Goal: Task Accomplishment & Management: Manage account settings

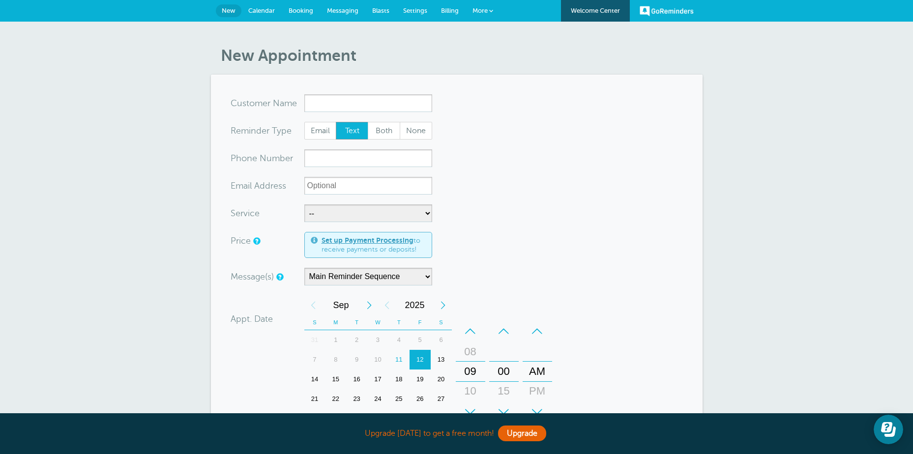
click at [481, 8] on span "More" at bounding box center [479, 10] width 15 height 7
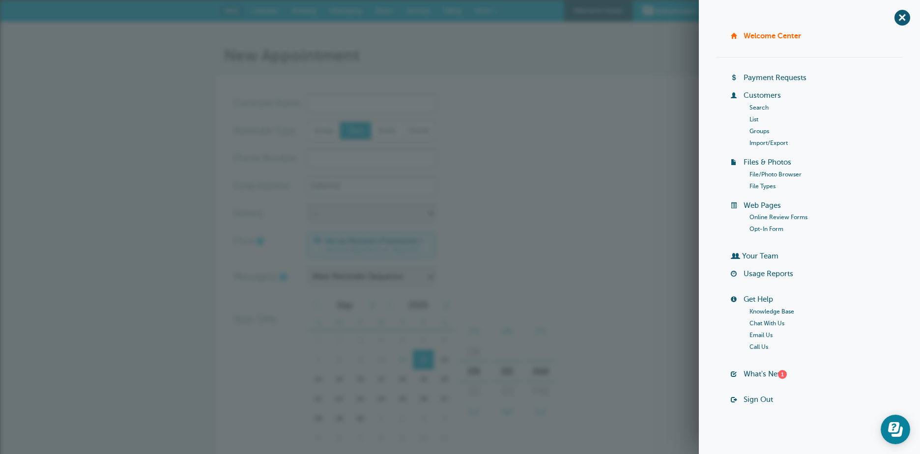
click at [755, 129] on link "Groups" at bounding box center [759, 131] width 20 height 7
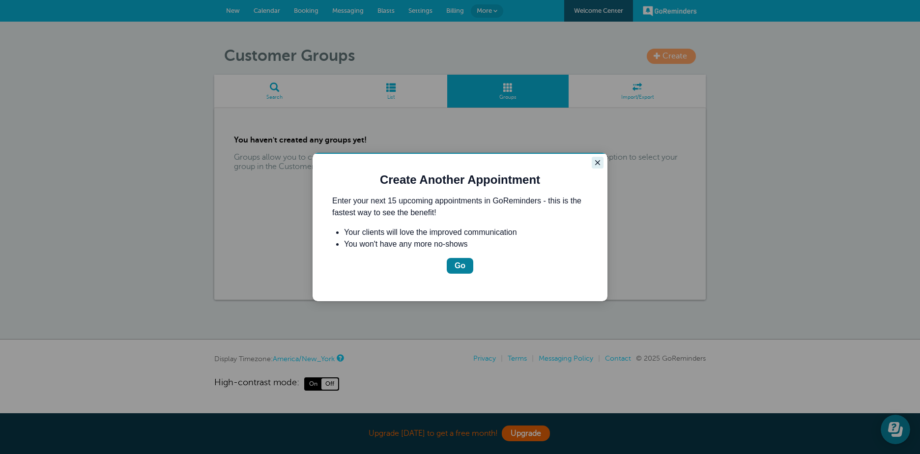
click at [599, 162] on icon "Close guide" at bounding box center [597, 162] width 5 height 5
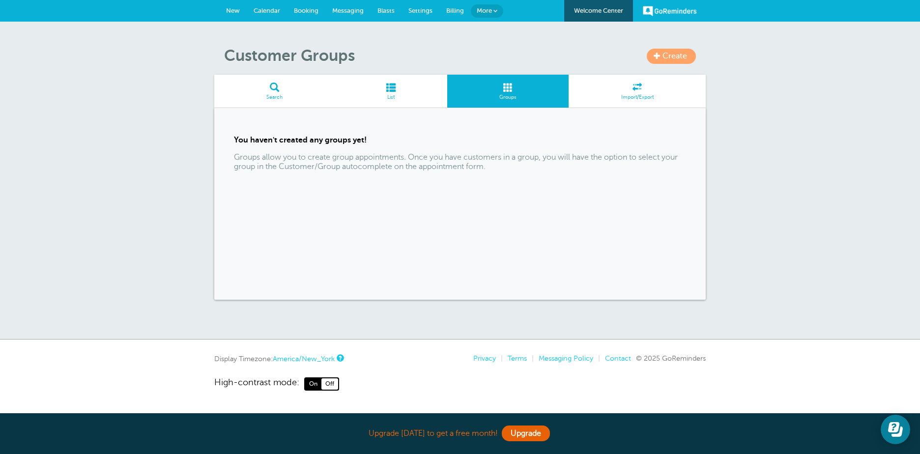
click at [662, 51] on link "Create" at bounding box center [671, 56] width 49 height 15
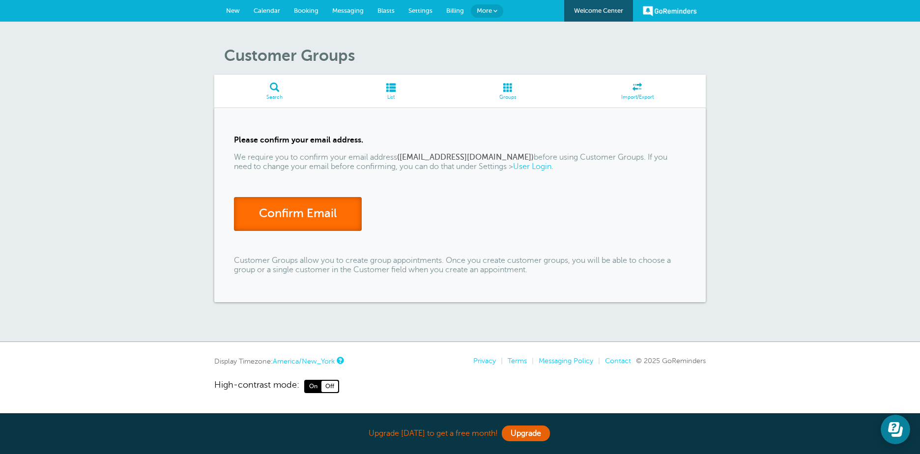
click at [303, 215] on link "Confirm Email" at bounding box center [298, 214] width 128 height 34
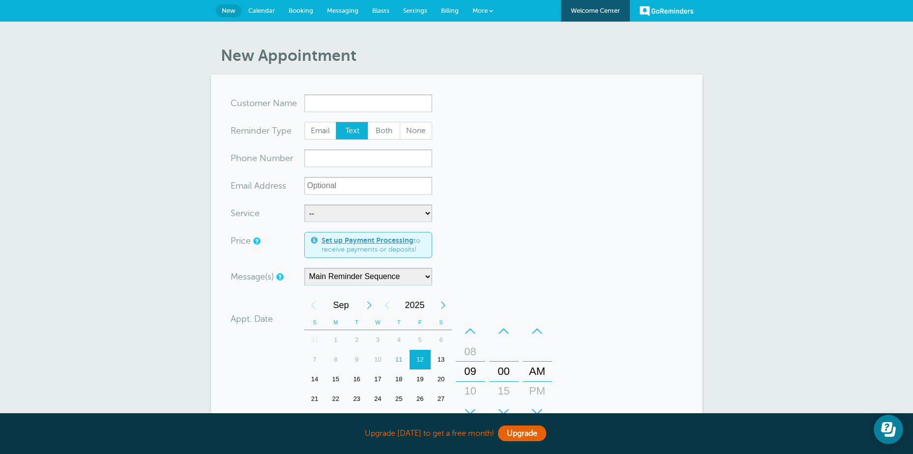
click at [477, 10] on span "More" at bounding box center [479, 10] width 15 height 7
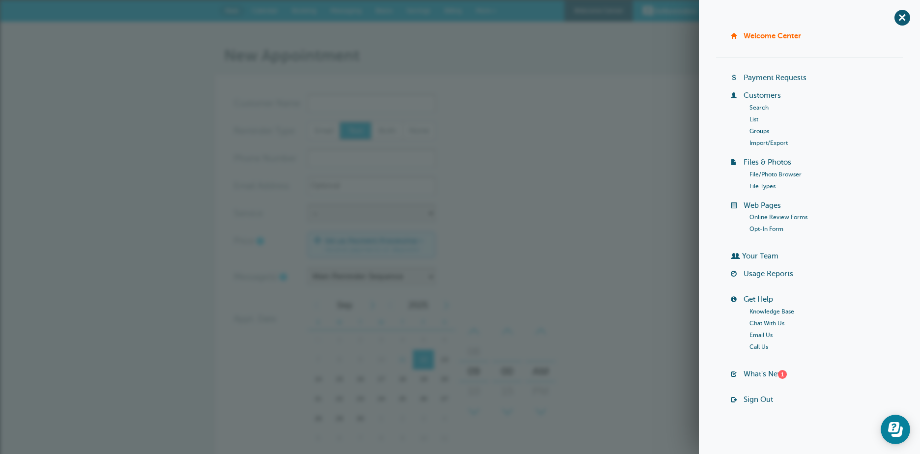
click at [755, 130] on link "Groups" at bounding box center [759, 131] width 20 height 7
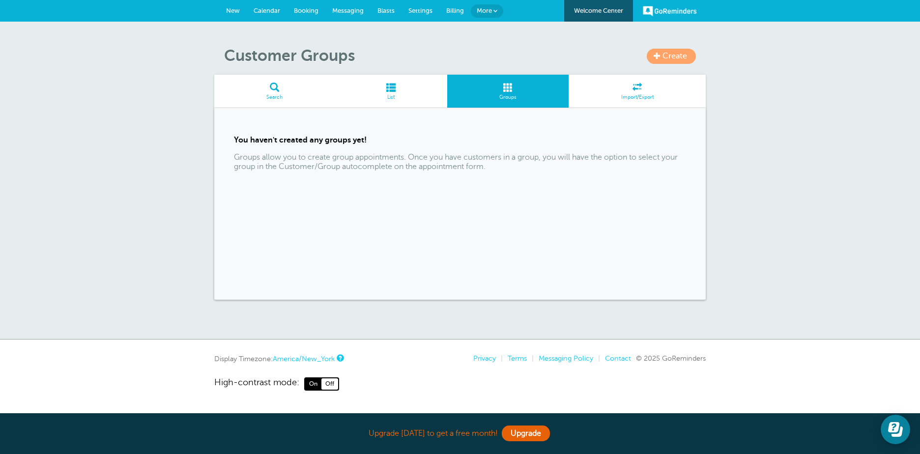
click at [684, 58] on span "Create" at bounding box center [674, 56] width 25 height 9
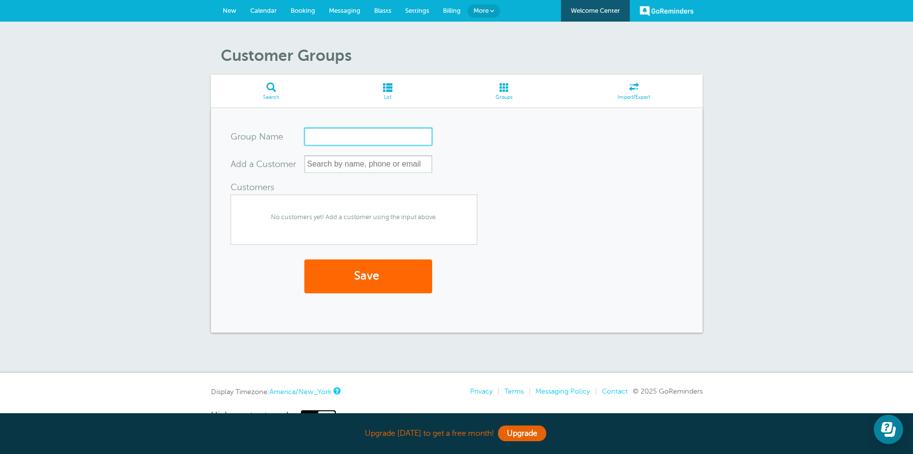
click at [320, 137] on input "Group Name" at bounding box center [368, 137] width 128 height 18
type input "A"
type input "Auxiliary"
click at [318, 163] on input "text" at bounding box center [368, 164] width 128 height 18
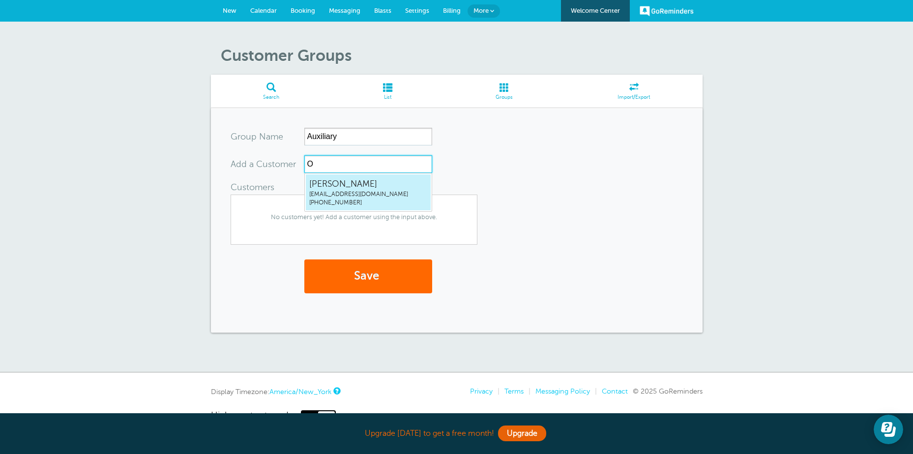
type input "Ol"
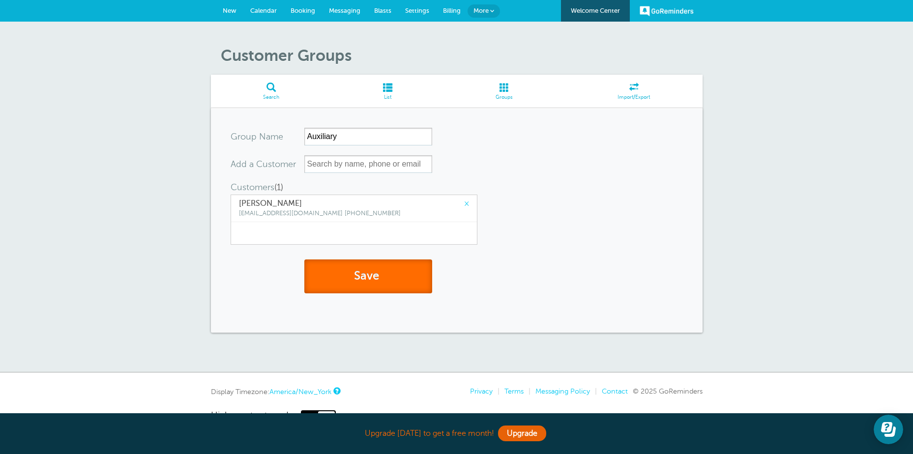
click at [351, 280] on button "Save" at bounding box center [368, 276] width 128 height 34
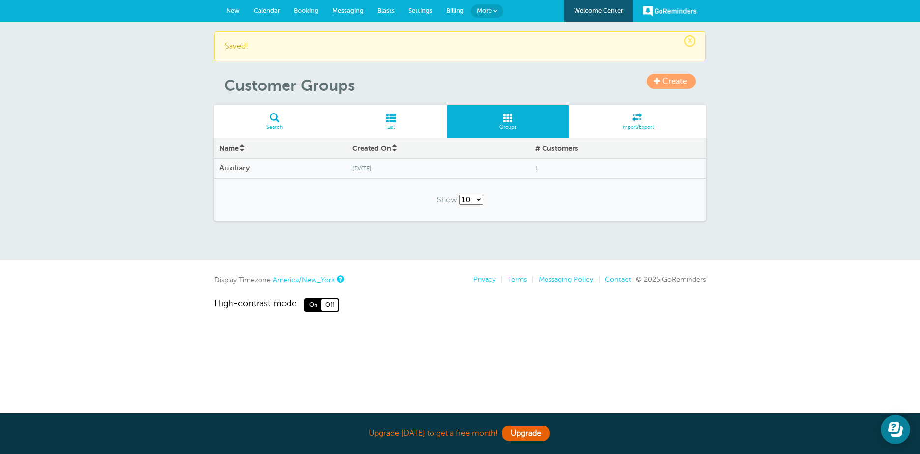
click at [680, 81] on span "Create" at bounding box center [674, 81] width 25 height 9
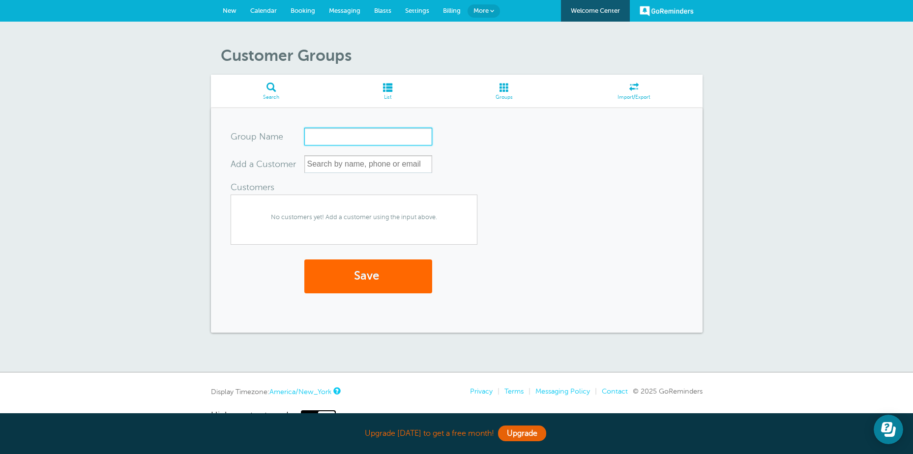
click at [320, 134] on input "Group Name" at bounding box center [368, 137] width 128 height 18
type input "Sons of the American Legion"
click at [355, 278] on button "Save" at bounding box center [368, 276] width 128 height 34
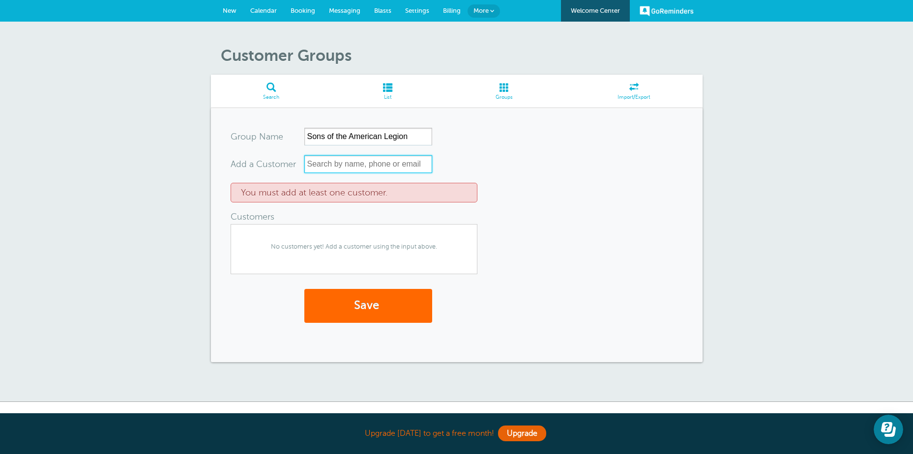
click at [326, 161] on input "text" at bounding box center [368, 164] width 128 height 18
type input "S"
type input "[PERSON_NAME]"
click at [353, 193] on div "You must add at least one customer." at bounding box center [353, 193] width 247 height 20
click at [387, 90] on span at bounding box center [387, 87] width 112 height 9
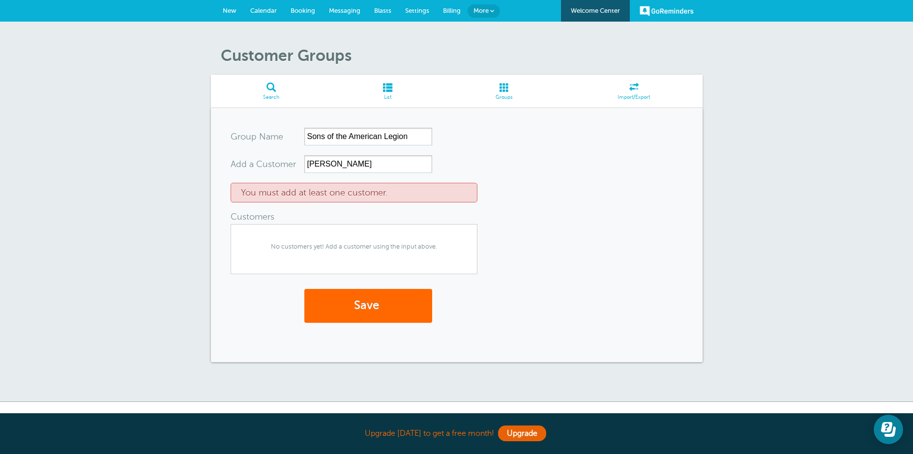
click at [387, 90] on span at bounding box center [387, 87] width 112 height 9
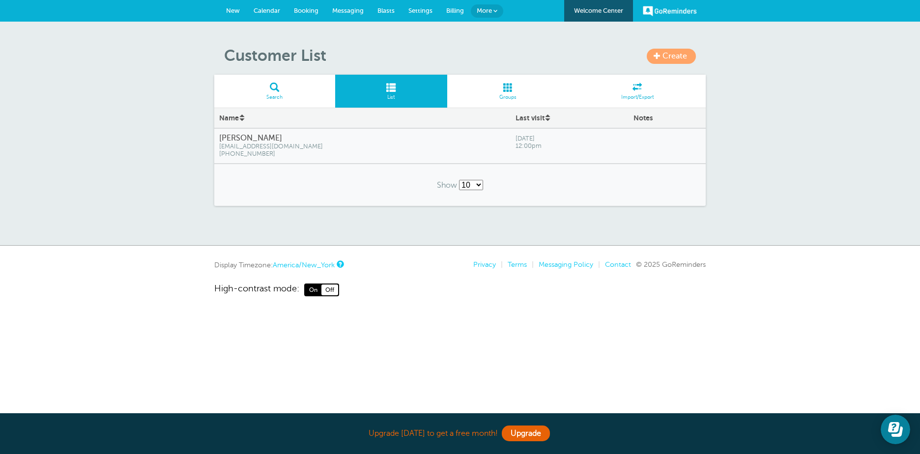
click at [241, 141] on h4 "[PERSON_NAME]" at bounding box center [362, 138] width 287 height 9
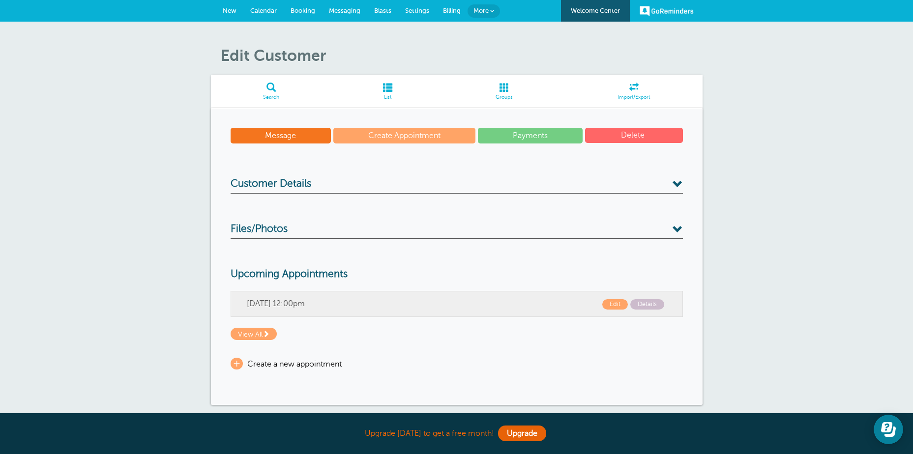
click at [676, 182] on span at bounding box center [677, 184] width 10 height 10
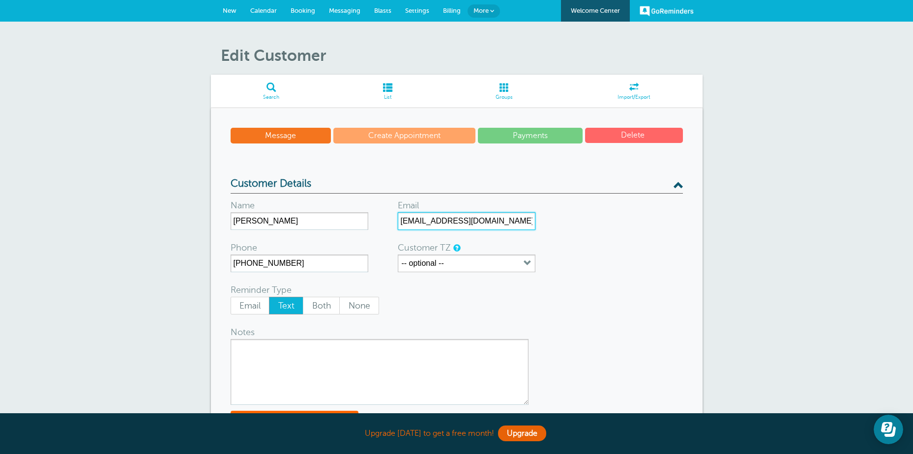
drag, startPoint x: 490, startPoint y: 223, endPoint x: 396, endPoint y: 226, distance: 94.4
click at [396, 226] on form "Name Alice Oldaker Email auxunit68b@gmail.com Phone (304) 626-0860 Customer TZ …" at bounding box center [456, 319] width 452 height 251
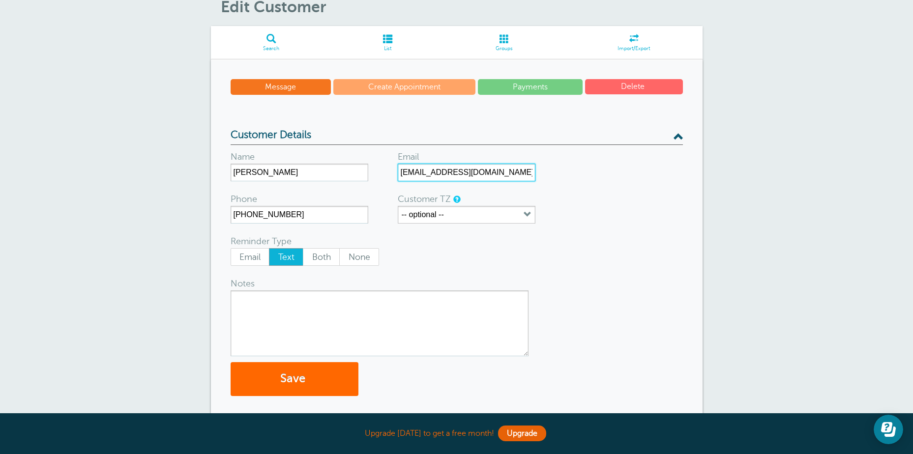
scroll to position [49, 0]
type input "[EMAIL_ADDRESS][DOMAIN_NAME]"
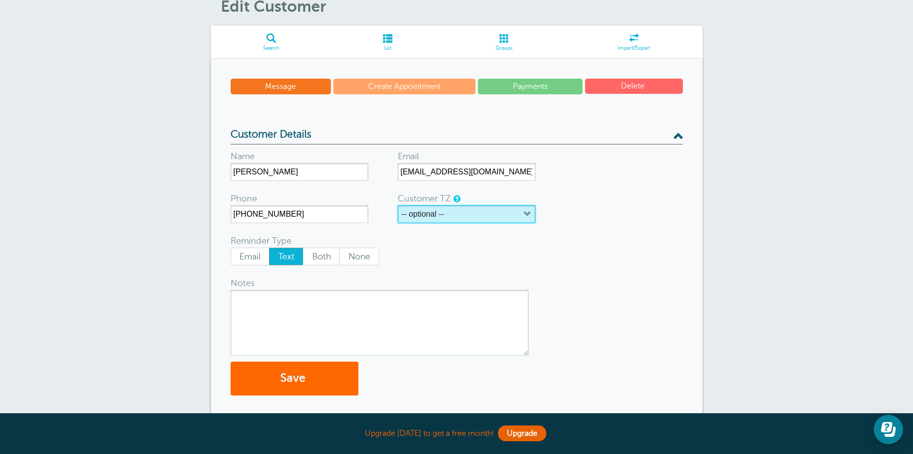
click at [430, 212] on label "-- optional --" at bounding box center [422, 214] width 42 height 9
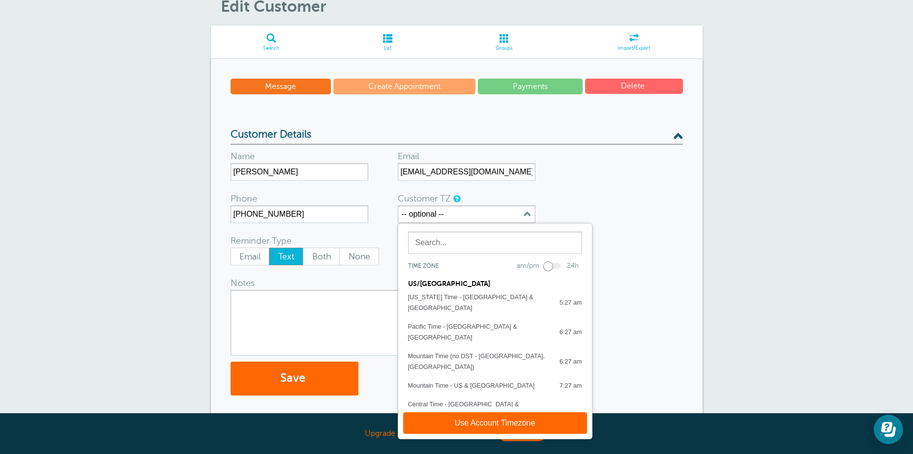
click at [445, 429] on div "Eastern Time - US & Canada" at bounding box center [469, 434] width 122 height 11
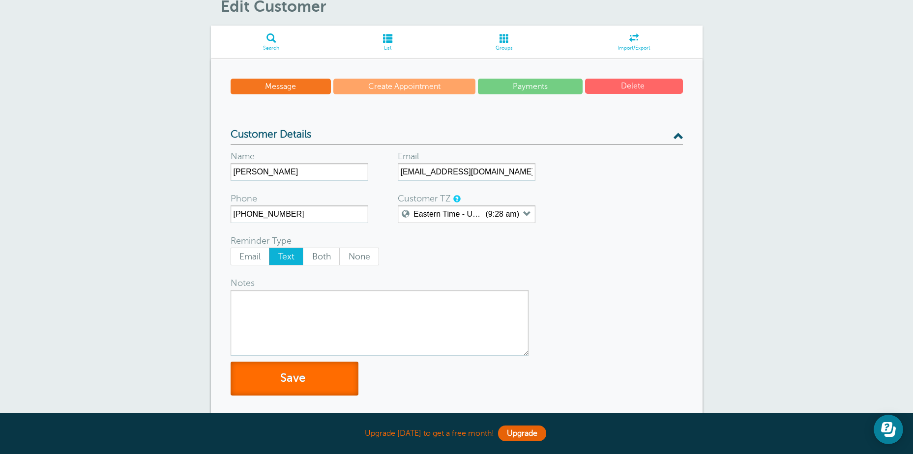
click at [291, 380] on button "Save" at bounding box center [294, 379] width 128 height 34
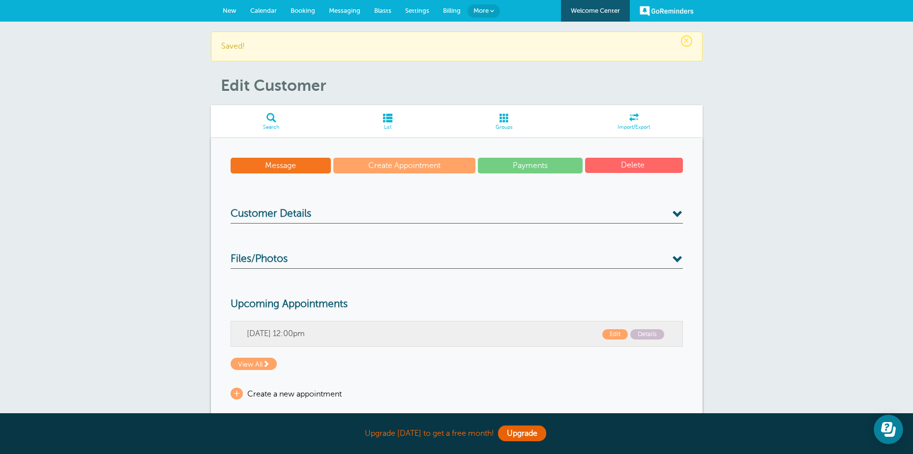
click at [630, 119] on span at bounding box center [633, 117] width 137 height 9
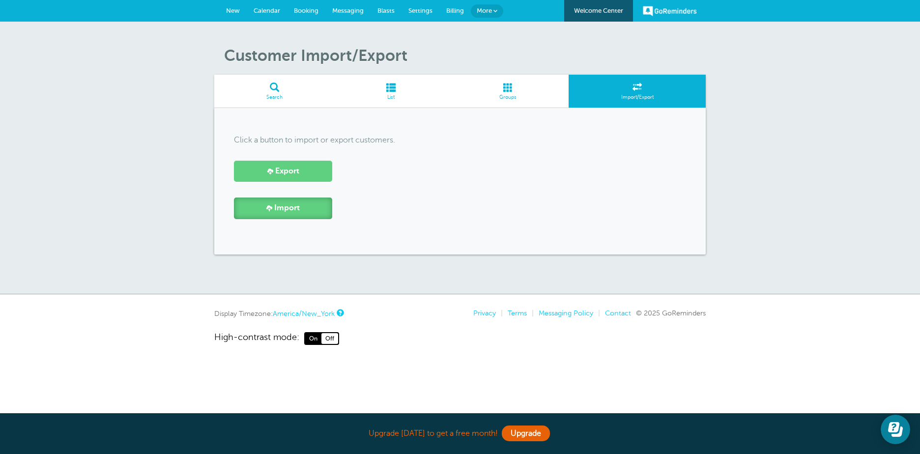
click at [289, 212] on span "Import" at bounding box center [287, 207] width 26 height 9
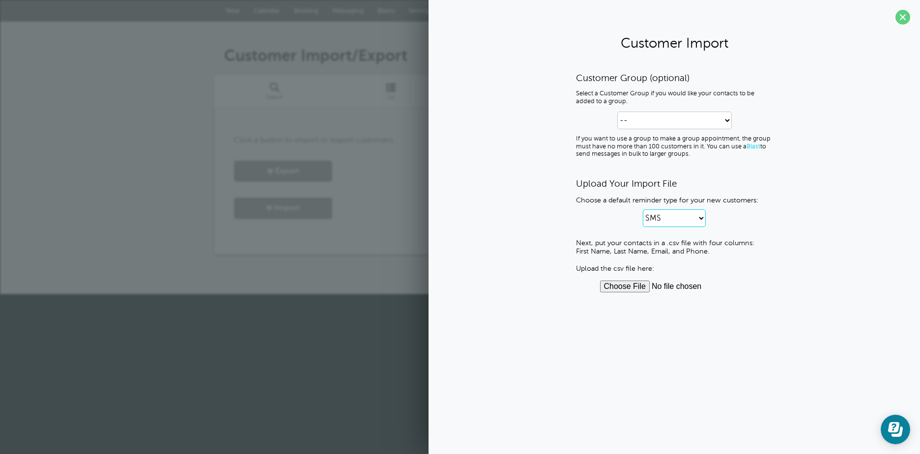
click at [703, 217] on select "SMS Email SMS and Email" at bounding box center [674, 218] width 63 height 18
click at [727, 222] on p "SMS Email SMS and Email" at bounding box center [674, 218] width 197 height 18
click at [904, 17] on span at bounding box center [902, 17] width 15 height 15
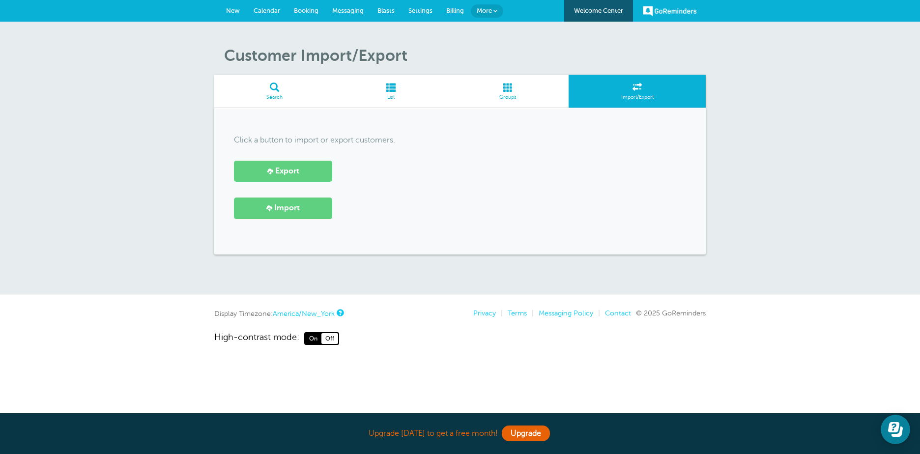
click at [392, 85] on span at bounding box center [391, 87] width 112 height 9
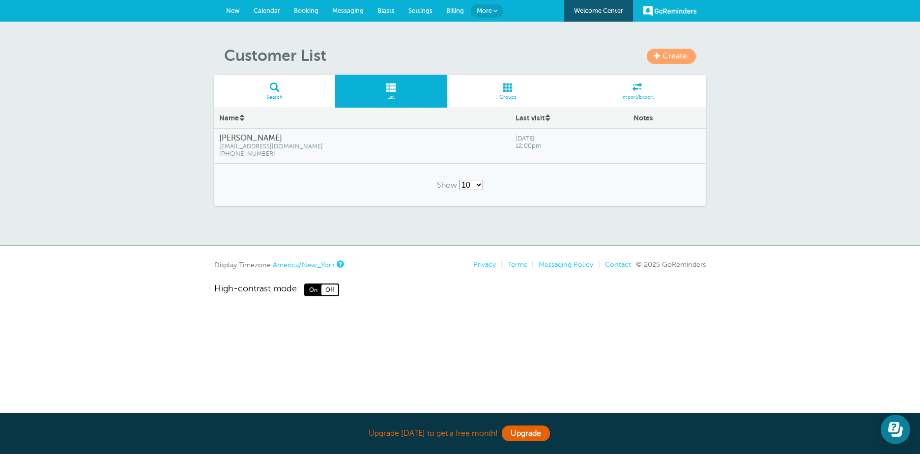
click at [671, 55] on span "Create" at bounding box center [674, 56] width 25 height 9
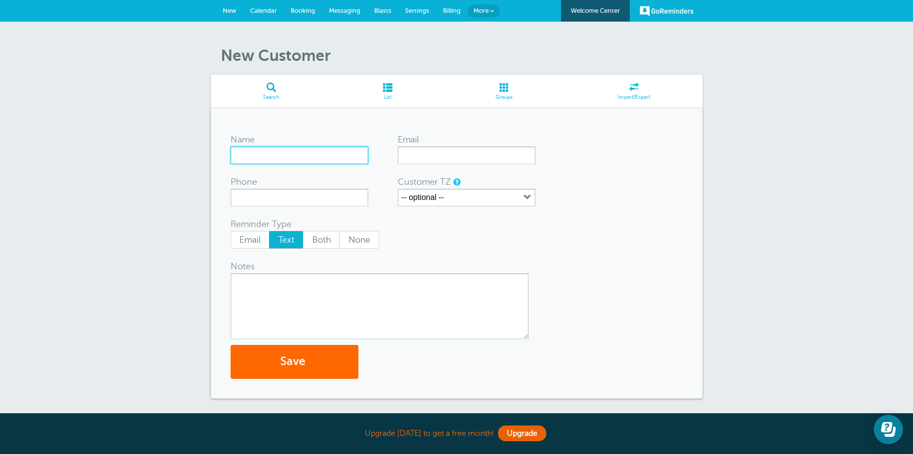
click at [246, 156] on input "Name" at bounding box center [299, 155] width 138 height 18
type input "Paul Savidge"
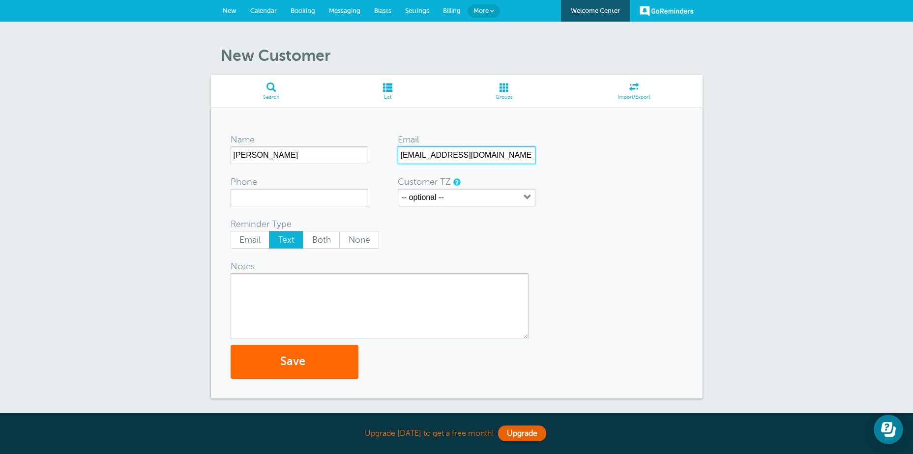
type input "savidge4@gmail.com"
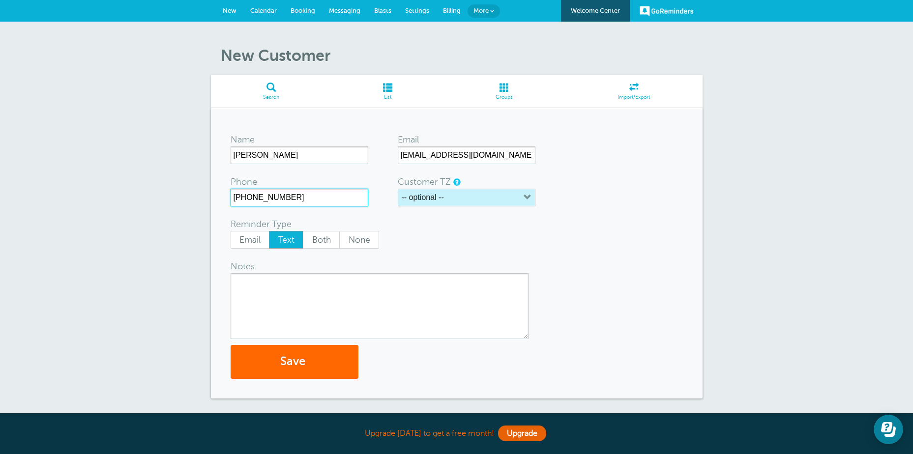
type input "304-641-8298"
click at [528, 196] on icon "button" at bounding box center [527, 198] width 8 height 8
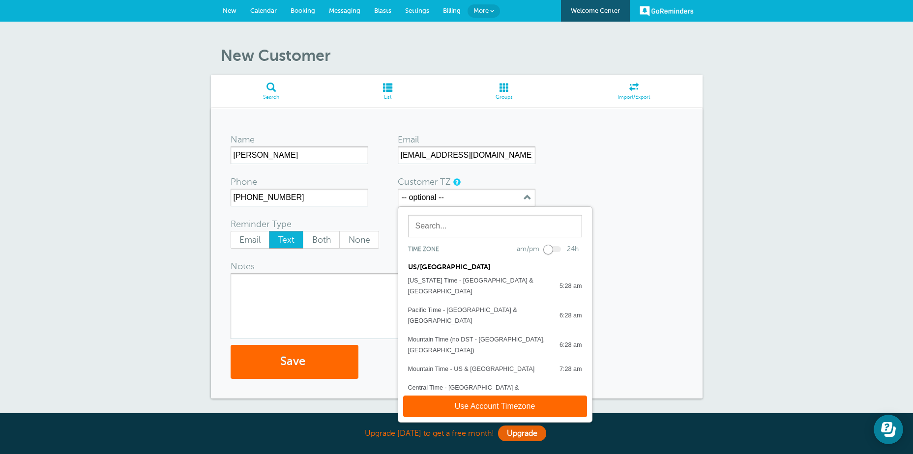
click at [436, 412] on div "Eastern Time - US & Canada" at bounding box center [469, 417] width 122 height 11
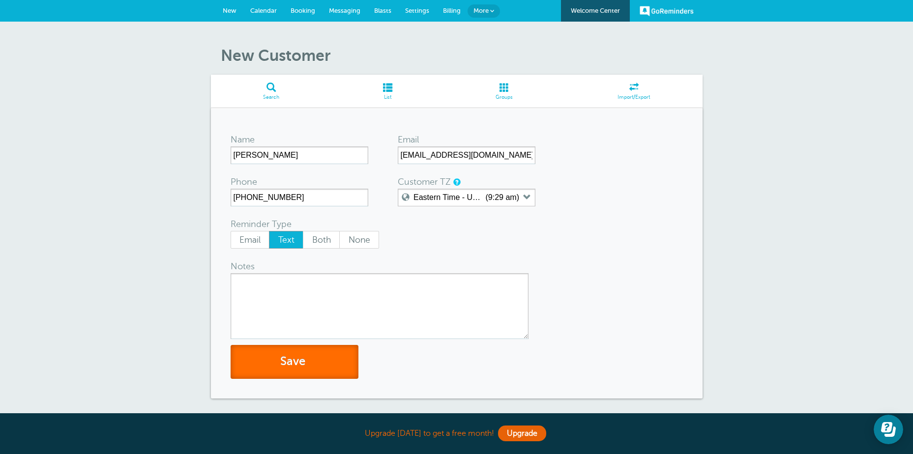
click at [297, 362] on button "Save" at bounding box center [294, 362] width 128 height 34
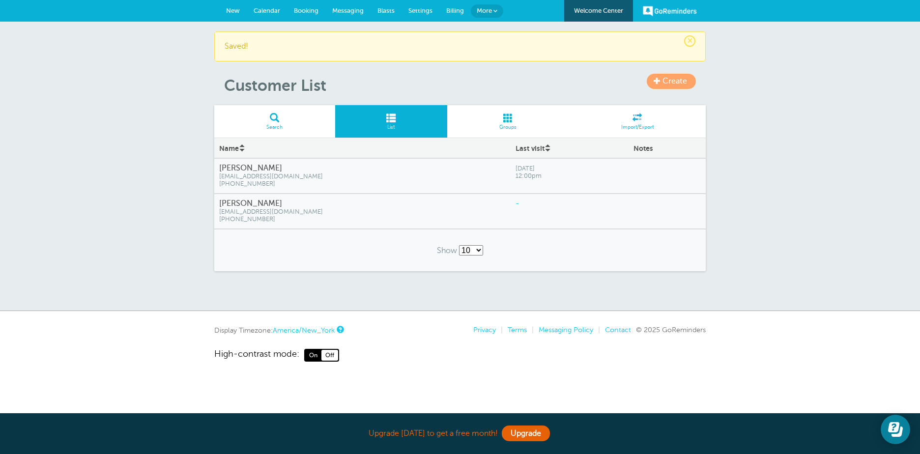
click at [509, 116] on span at bounding box center [508, 117] width 122 height 9
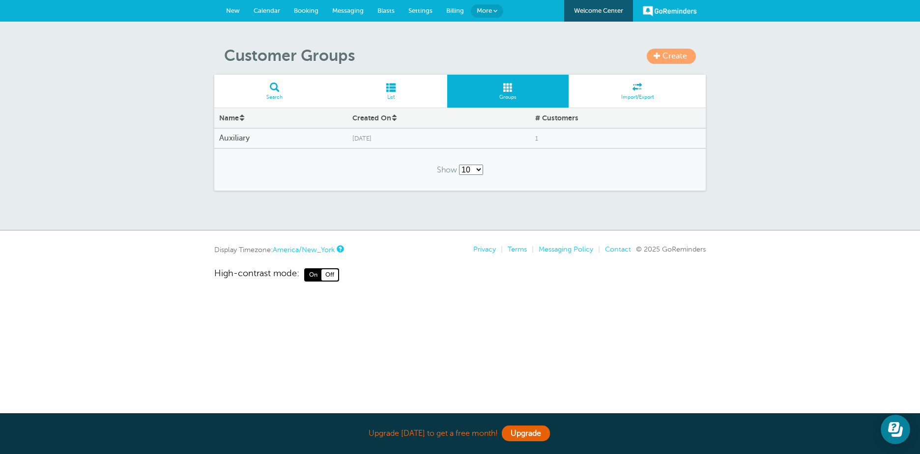
click at [244, 136] on h4 "Auxiliary" at bounding box center [280, 138] width 123 height 9
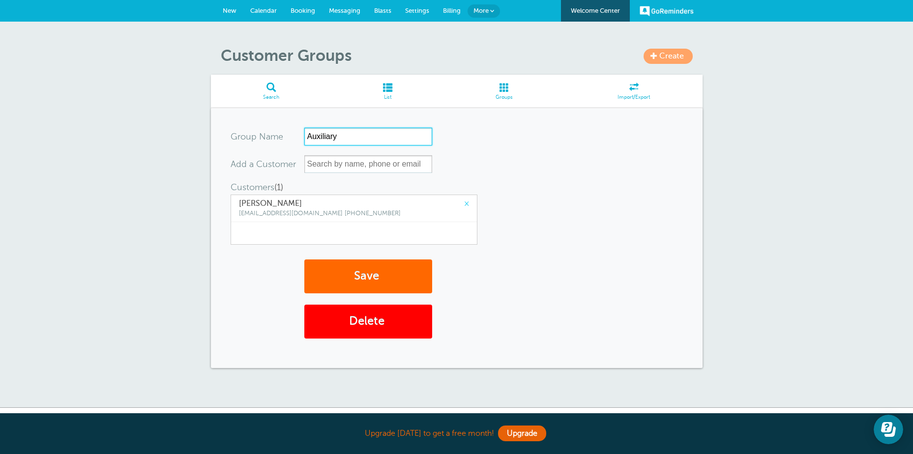
click at [307, 136] on input "Auxiliary" at bounding box center [368, 137] width 128 height 18
click at [404, 139] on input "American Legion Auxiliary" at bounding box center [368, 137] width 128 height 18
type input "American Legion Auxiliary Unit 68"
click at [370, 276] on button "Save" at bounding box center [368, 276] width 128 height 34
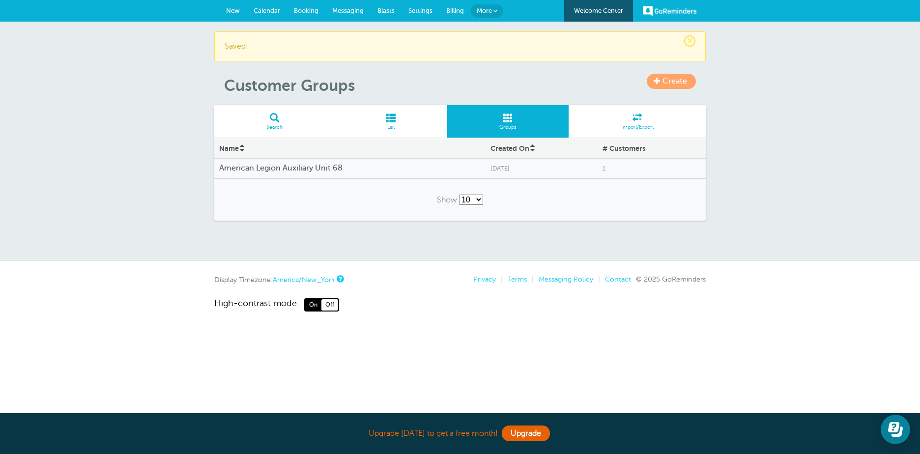
click at [671, 78] on span "Create" at bounding box center [674, 81] width 25 height 9
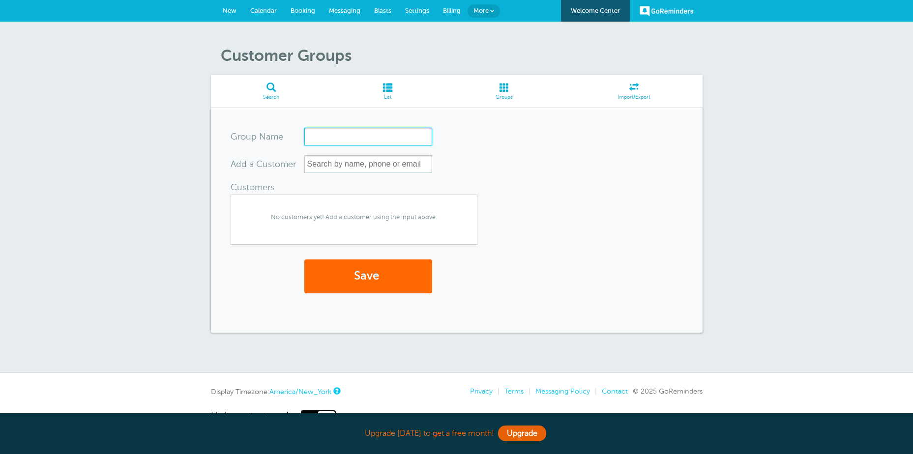
click at [313, 138] on input "Group Name" at bounding box center [368, 137] width 128 height 18
type input "Sons of the American Legion"
click at [316, 167] on input "text" at bounding box center [368, 164] width 128 height 18
type input "S"
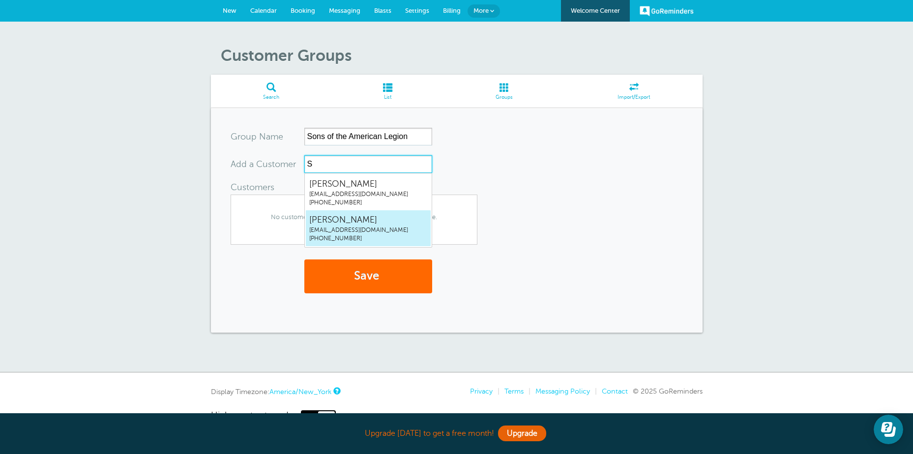
click at [326, 234] on span "(304) 641-8298" at bounding box center [368, 238] width 118 height 8
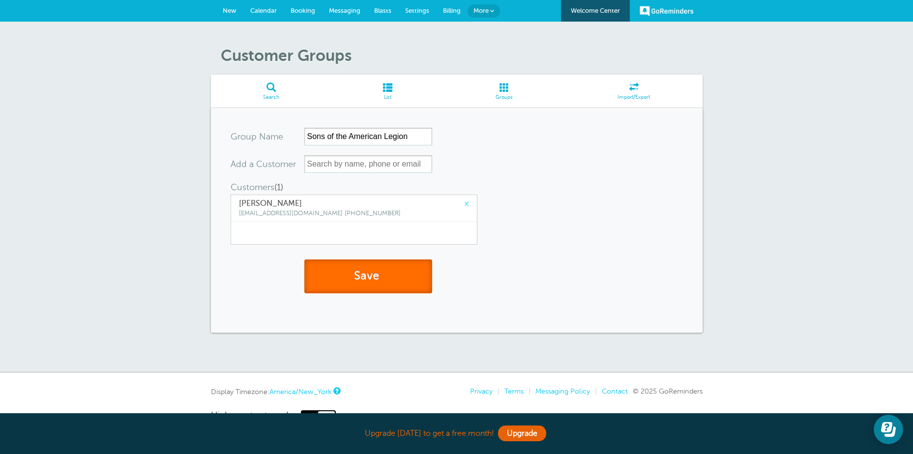
click at [353, 273] on button "Save" at bounding box center [368, 276] width 128 height 34
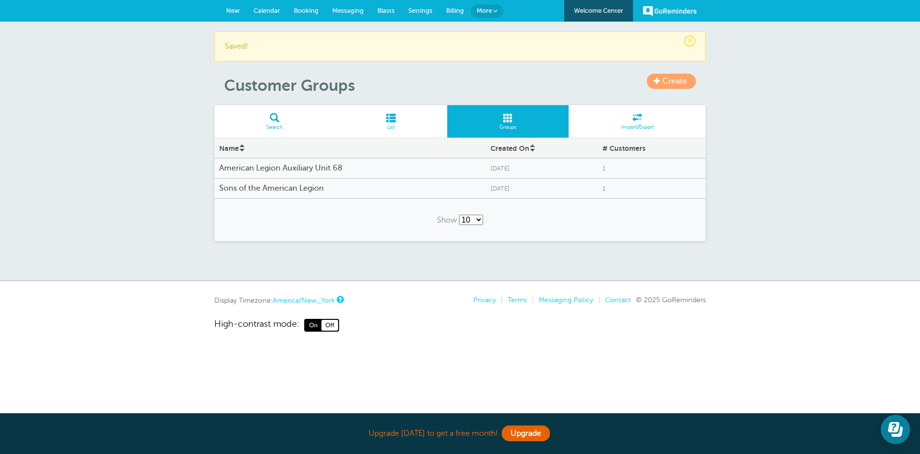
click at [389, 119] on span at bounding box center [391, 117] width 112 height 9
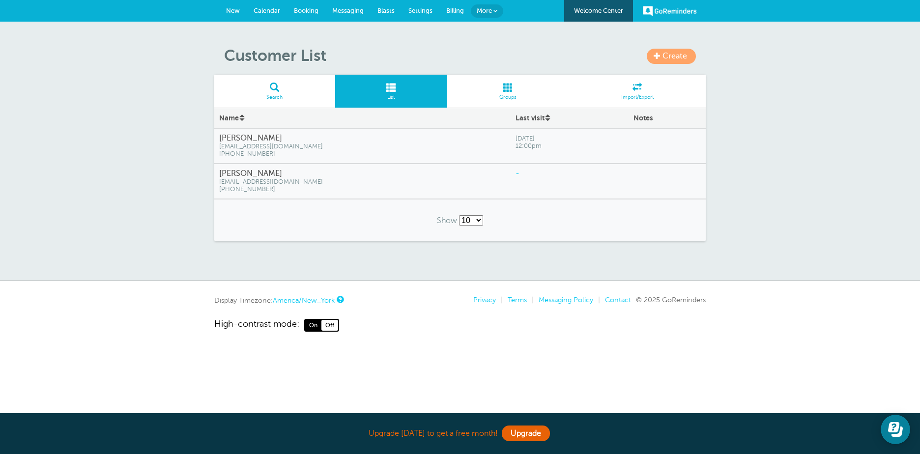
click at [513, 86] on span at bounding box center [508, 87] width 122 height 9
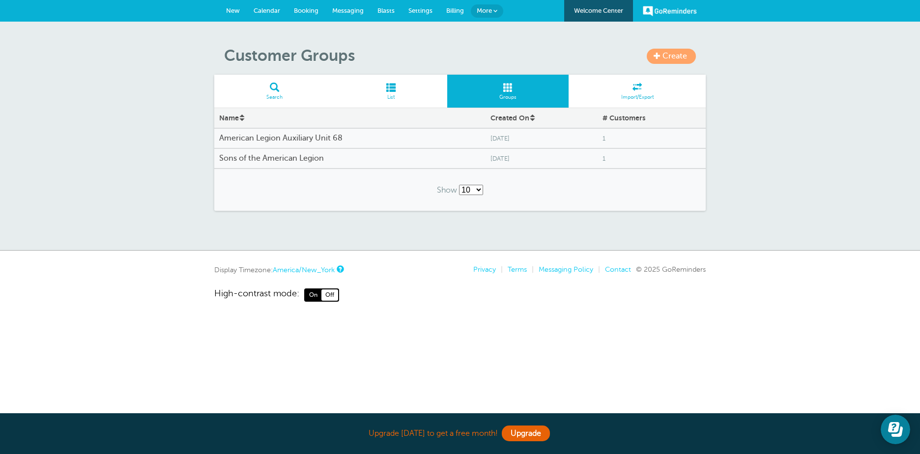
click at [486, 10] on span "More" at bounding box center [484, 10] width 15 height 7
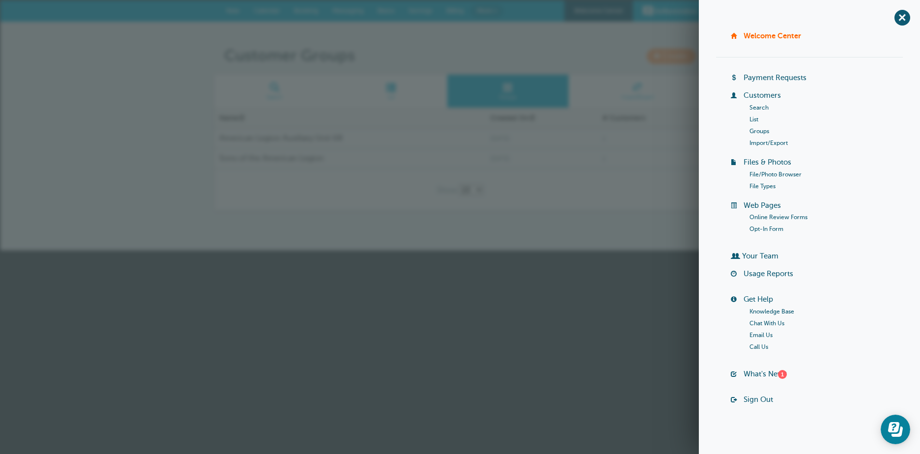
click at [759, 257] on link "Your Team" at bounding box center [760, 256] width 36 height 8
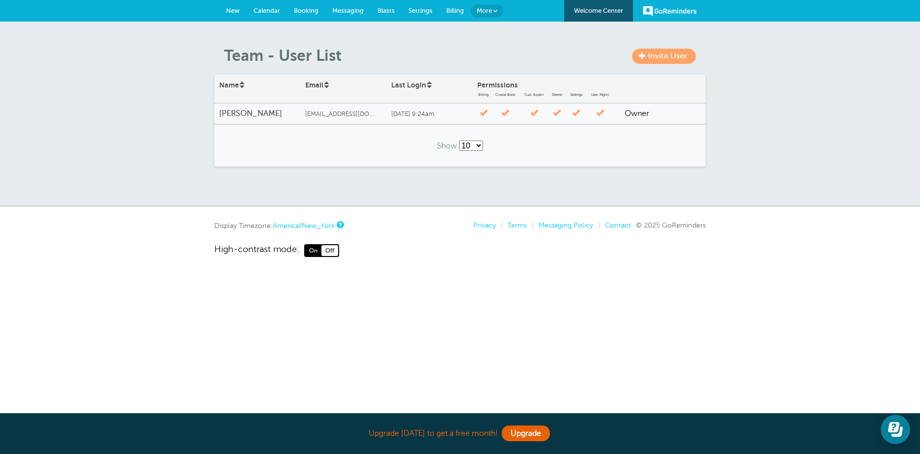
click at [488, 9] on span "More" at bounding box center [484, 10] width 15 height 7
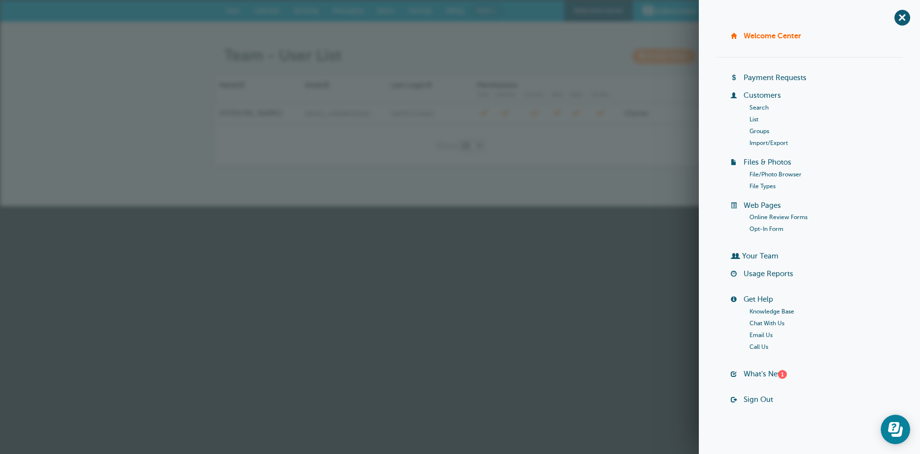
click at [762, 311] on link "Knowledge Base" at bounding box center [771, 311] width 45 height 7
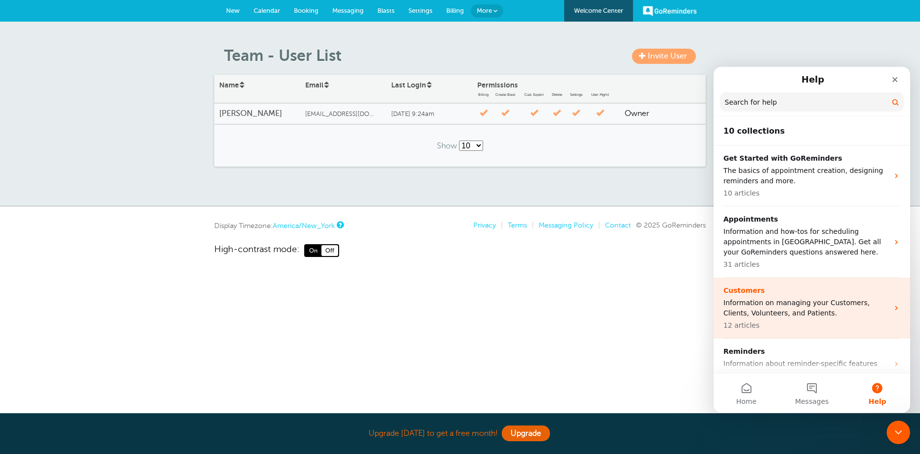
click at [759, 301] on p "Information on managing your Customers, Clients, Volunteers, and Patients." at bounding box center [805, 308] width 165 height 21
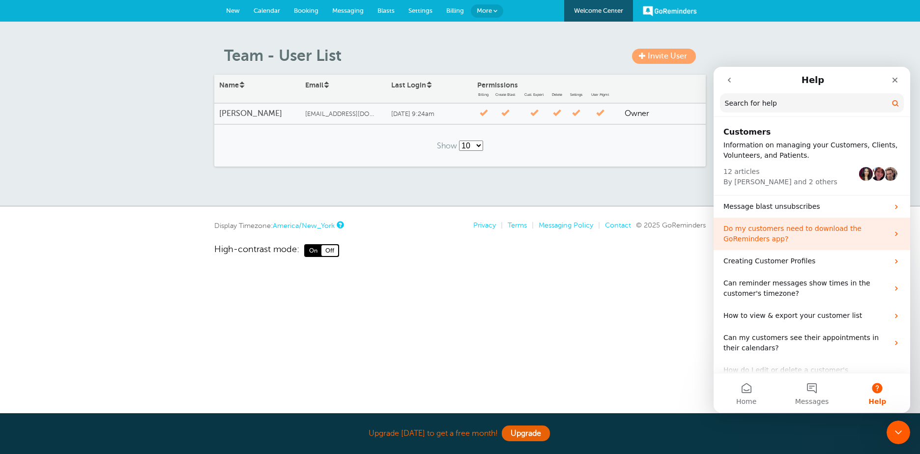
click at [838, 226] on p "Do my customers need to download the GoReminders app?" at bounding box center [805, 234] width 165 height 21
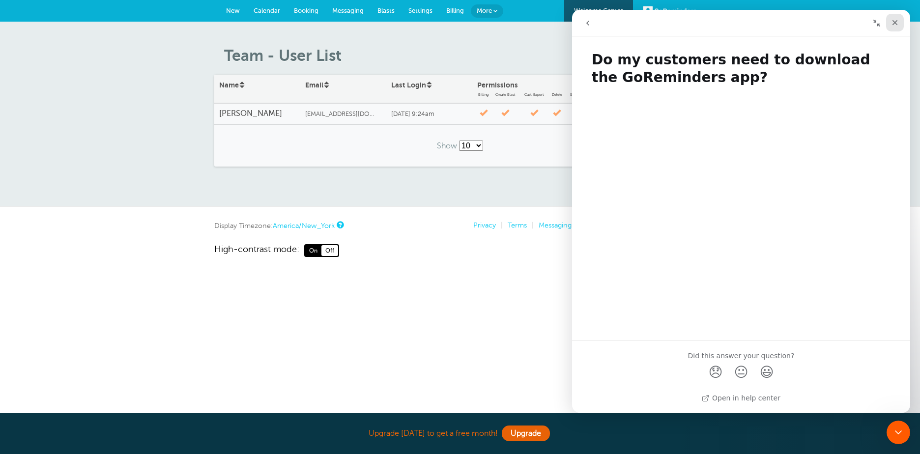
click at [892, 22] on icon "Close" at bounding box center [895, 23] width 8 height 8
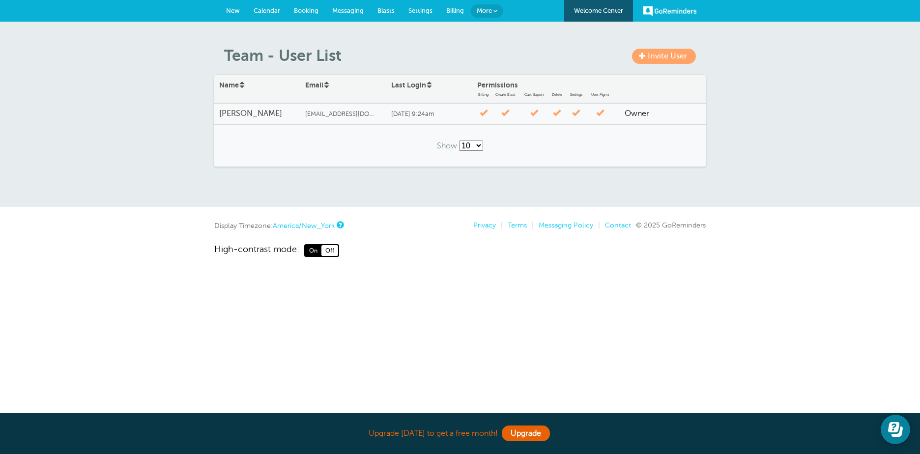
click at [482, 8] on span "More" at bounding box center [484, 10] width 15 height 7
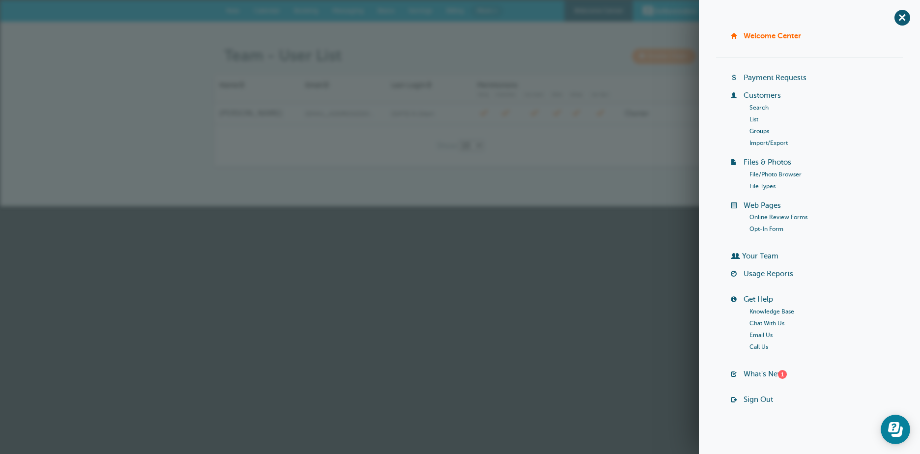
click at [766, 140] on link "Import/Export" at bounding box center [768, 143] width 38 height 7
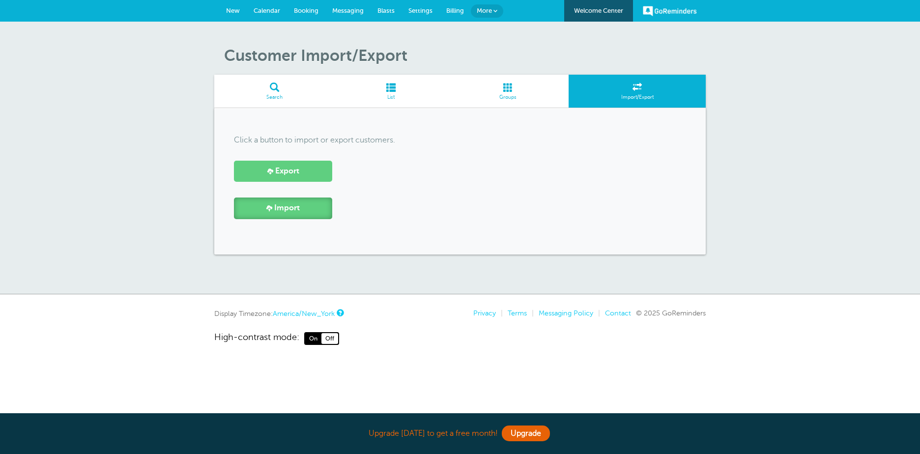
click at [276, 209] on span "Import" at bounding box center [287, 207] width 26 height 9
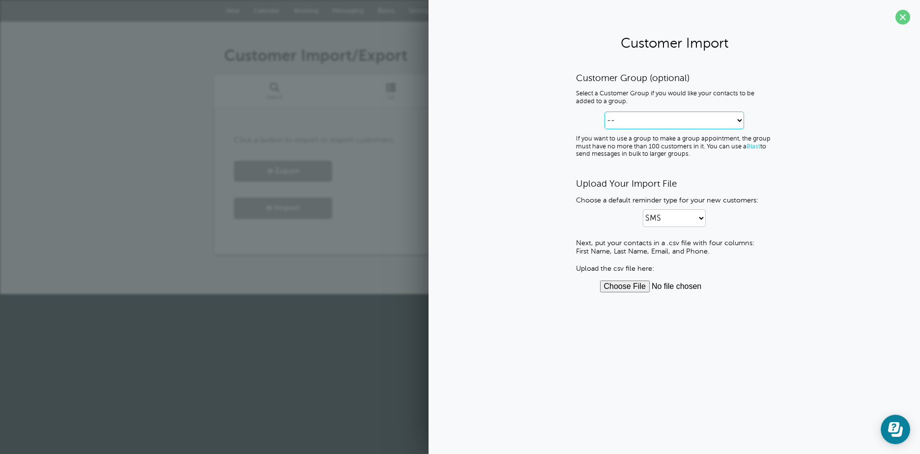
click at [741, 117] on select "-- Create new Customer Group American Legion Auxiliary Unit 68 Sons of the Amer…" at bounding box center [674, 121] width 140 height 18
click at [785, 100] on div "Customer Group (optional) Select a Customer Group if you would like your contac…" at bounding box center [674, 182] width 472 height 220
click at [908, 16] on span at bounding box center [902, 17] width 15 height 15
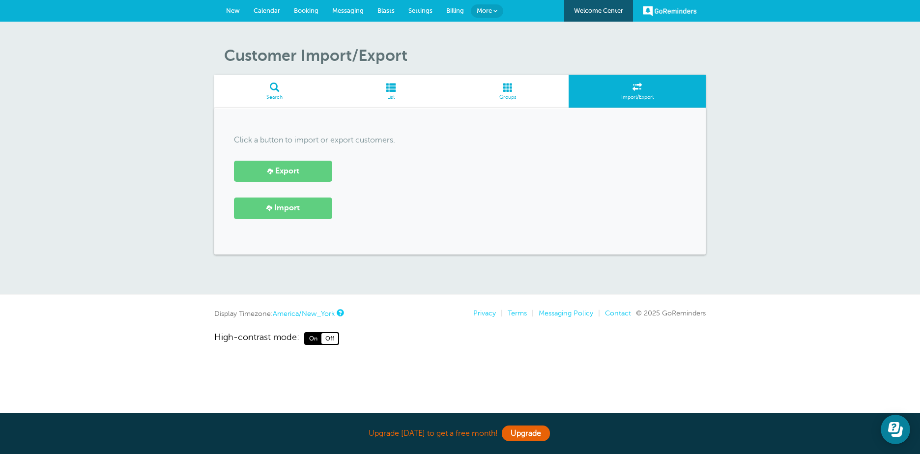
click at [492, 8] on link "More" at bounding box center [487, 10] width 32 height 13
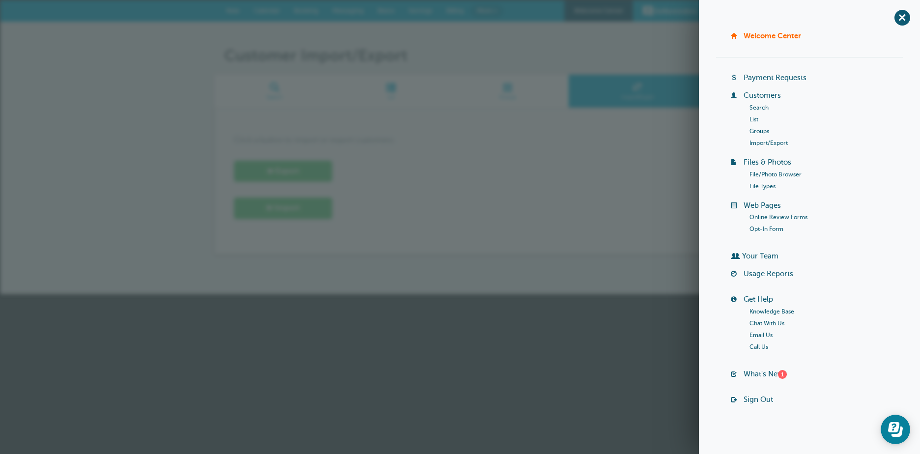
click at [753, 311] on link "Knowledge Base" at bounding box center [771, 311] width 45 height 7
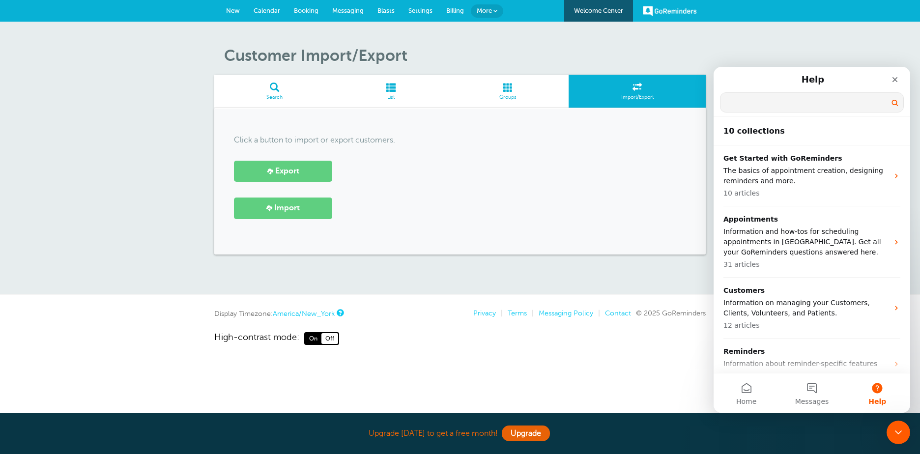
click at [736, 103] on input "Search for help" at bounding box center [811, 102] width 183 height 19
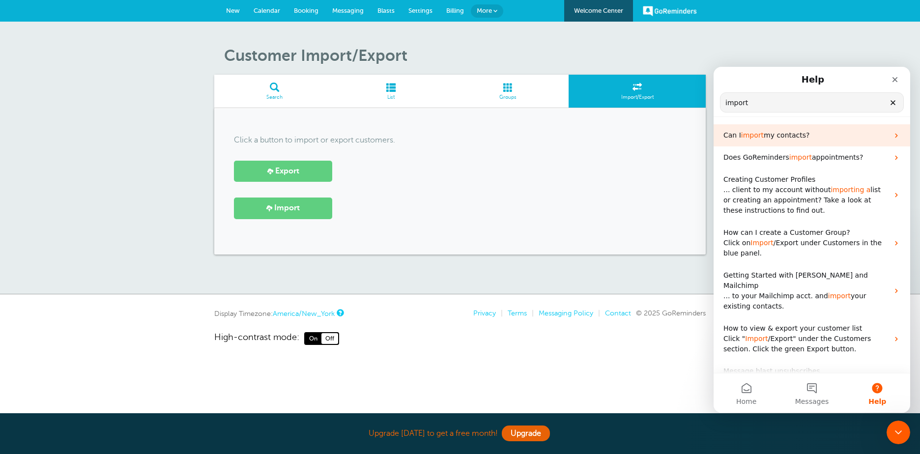
type input "import"
click at [895, 134] on icon "Intercom messenger" at bounding box center [896, 135] width 2 height 4
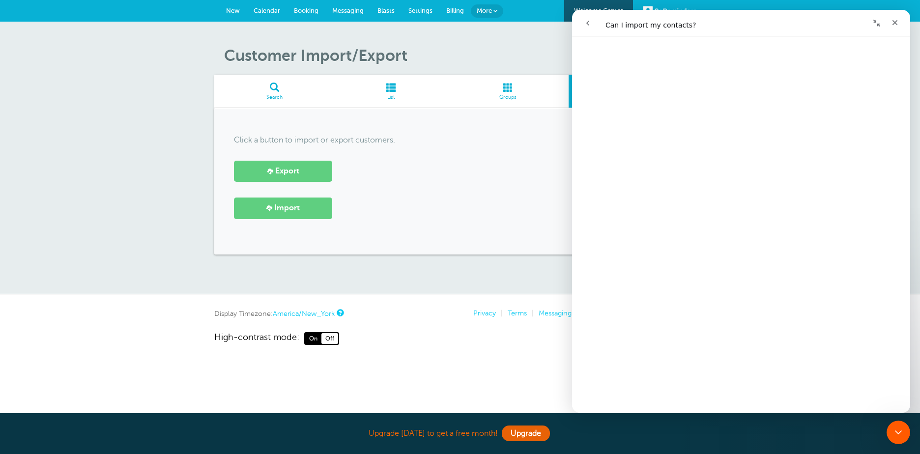
scroll to position [512, 0]
click at [890, 21] on div "Close" at bounding box center [895, 23] width 18 height 18
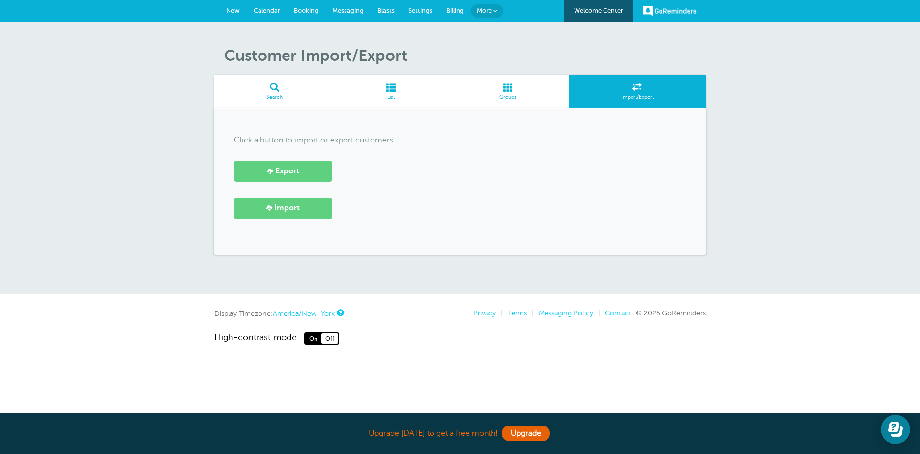
scroll to position [0, 0]
click at [262, 8] on span "Calendar" at bounding box center [267, 10] width 27 height 7
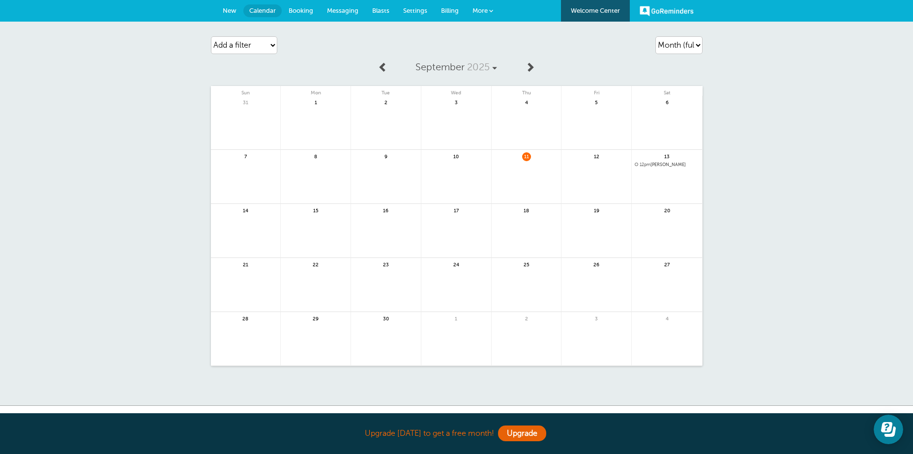
click at [650, 165] on span "12pm" at bounding box center [644, 164] width 11 height 5
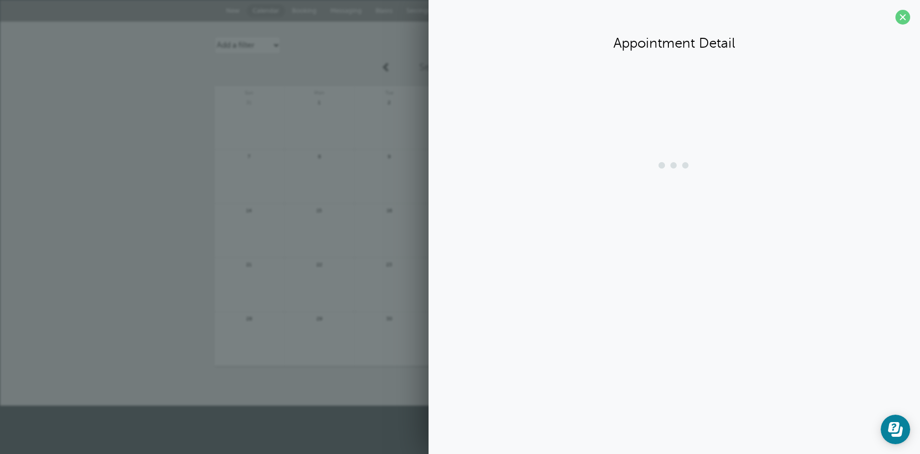
click at [650, 165] on div at bounding box center [674, 165] width 472 height 39
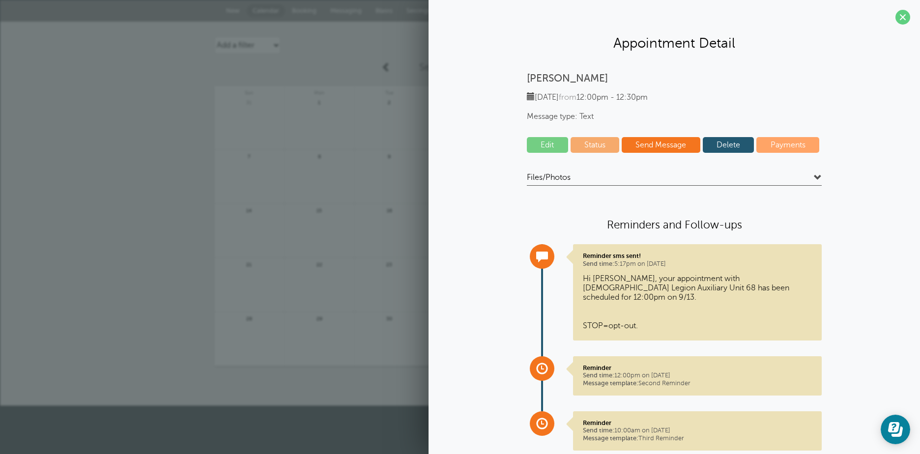
click at [717, 145] on link "Delete" at bounding box center [729, 145] width 52 height 16
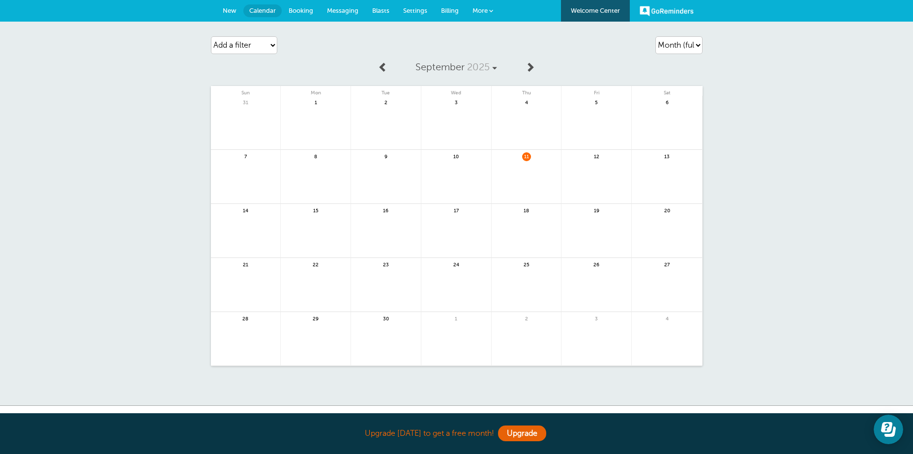
click at [528, 65] on span at bounding box center [530, 67] width 10 height 10
click at [454, 167] on link at bounding box center [456, 182] width 70 height 43
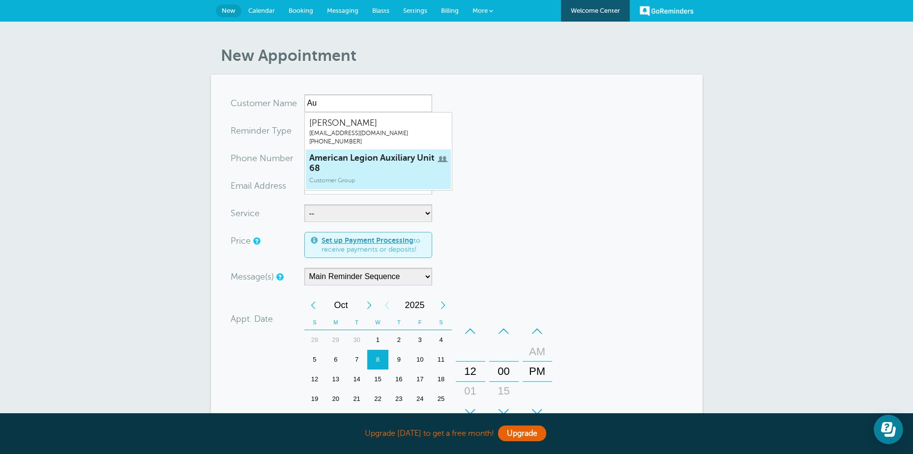
click at [377, 161] on span "American Legion Auxiliary Unit 68" at bounding box center [378, 163] width 138 height 21
type input "American Legion Auxiliary Unit 68"
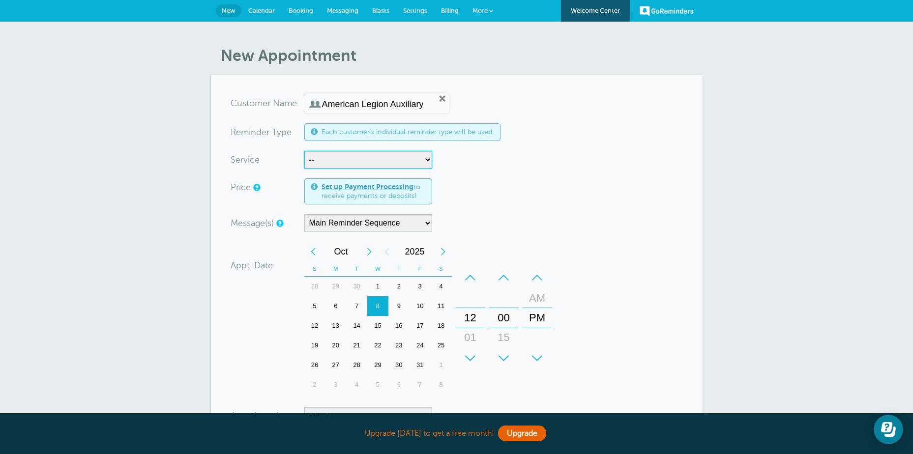
click at [425, 159] on select "-- Friday Night Dinner Monthly Auxiliary Meeting" at bounding box center [368, 160] width 128 height 18
select select "28188"
click at [304, 151] on select "-- Friday Night Dinner Monthly Auxiliary Meeting" at bounding box center [368, 160] width 128 height 18
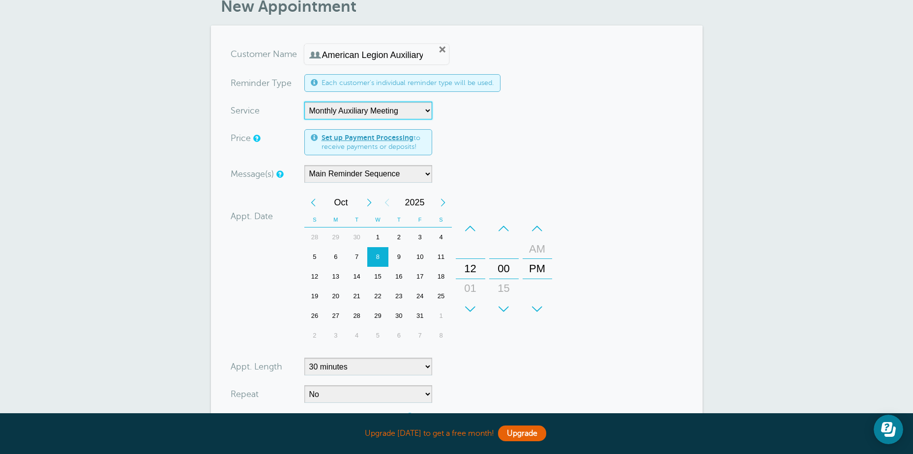
scroll to position [98, 0]
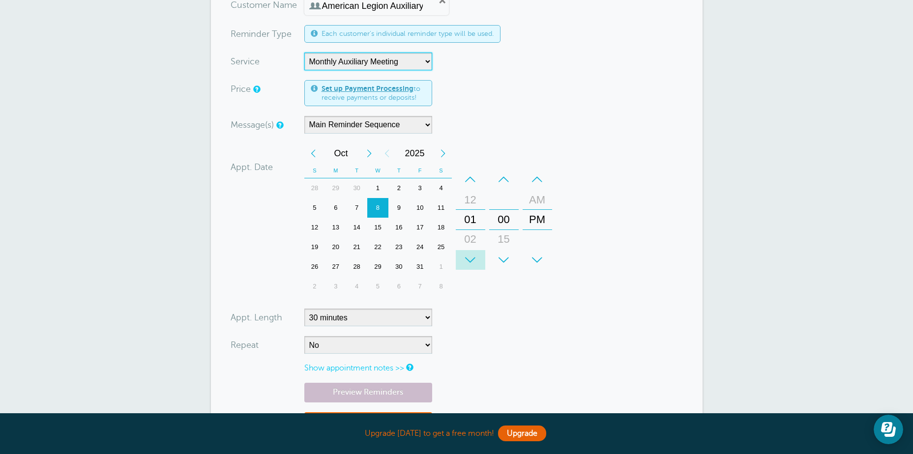
click at [471, 259] on div "+" at bounding box center [470, 260] width 29 height 20
click at [470, 259] on div "+" at bounding box center [470, 260] width 29 height 20
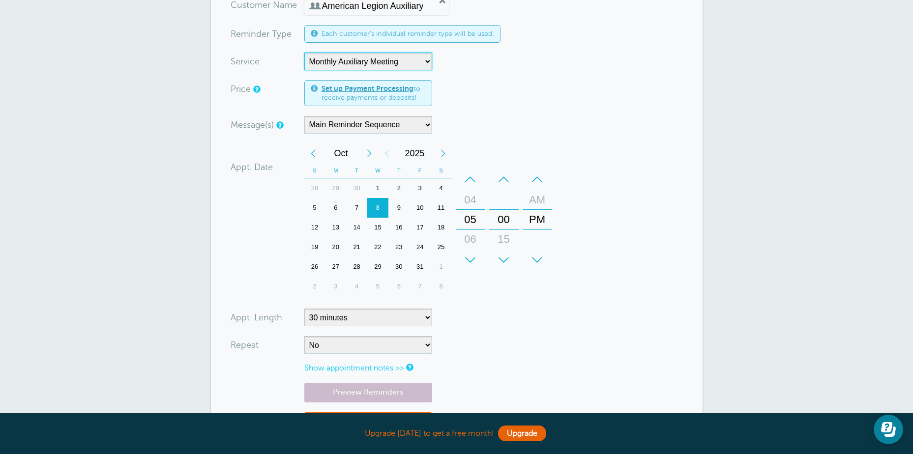
click at [470, 259] on div "+" at bounding box center [470, 260] width 29 height 20
click at [503, 258] on div "+" at bounding box center [503, 260] width 29 height 20
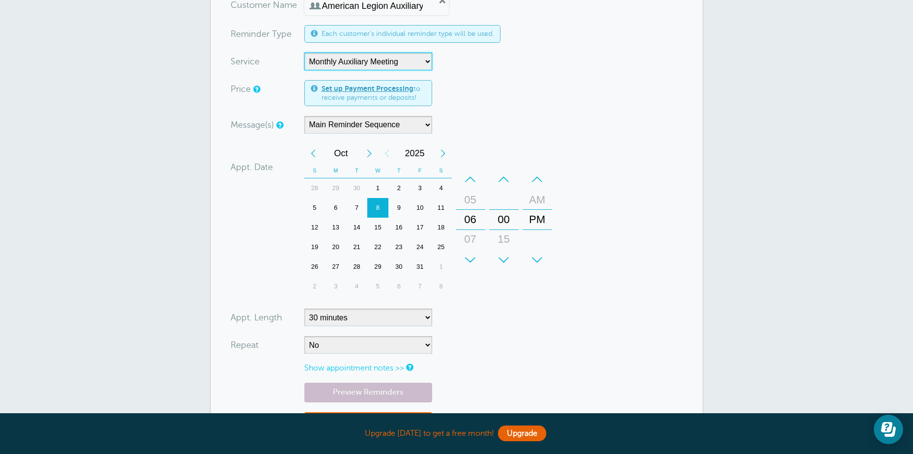
click at [503, 258] on div "+" at bounding box center [503, 260] width 29 height 20
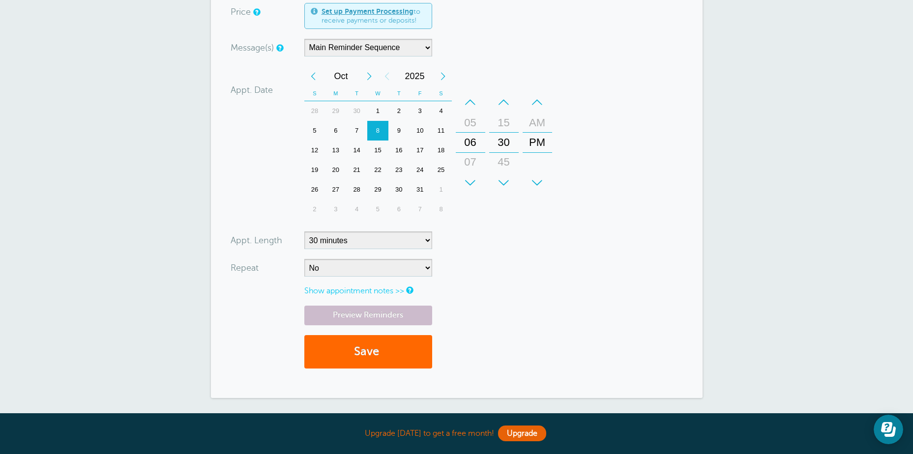
scroll to position [197, 0]
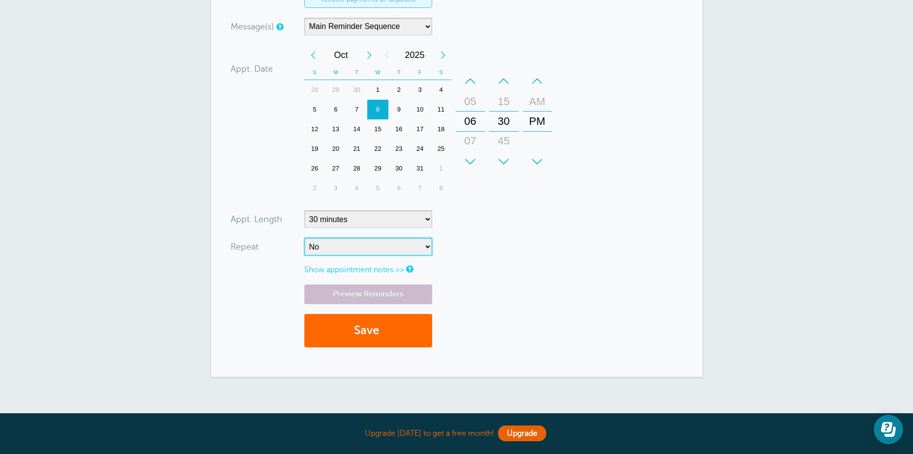
click at [427, 247] on select "No Daily Weekly Every 2 weeks Every 3 weeks Every 4 weeks Monthly Every 5 weeks…" at bounding box center [368, 247] width 128 height 18
click at [620, 172] on form "You are creating a new customer. To use an existing customer select one from th…" at bounding box center [456, 127] width 452 height 459
click at [366, 333] on button "Save" at bounding box center [368, 331] width 128 height 34
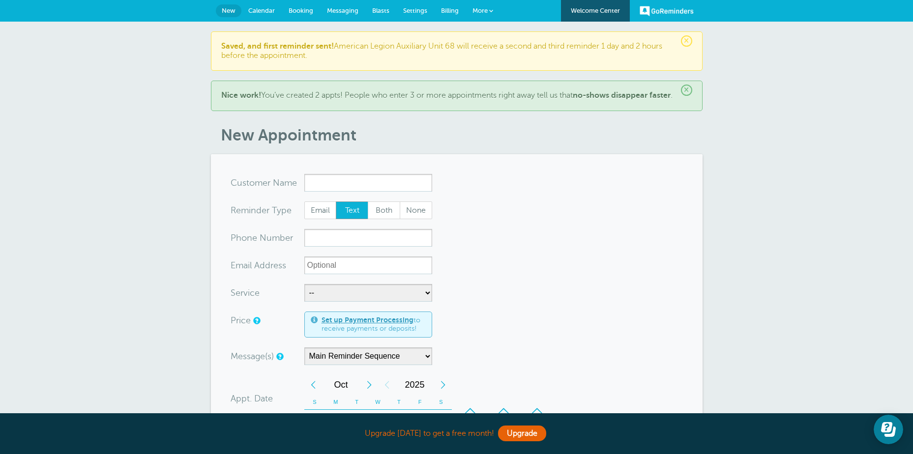
click at [252, 7] on span "Calendar" at bounding box center [261, 10] width 27 height 7
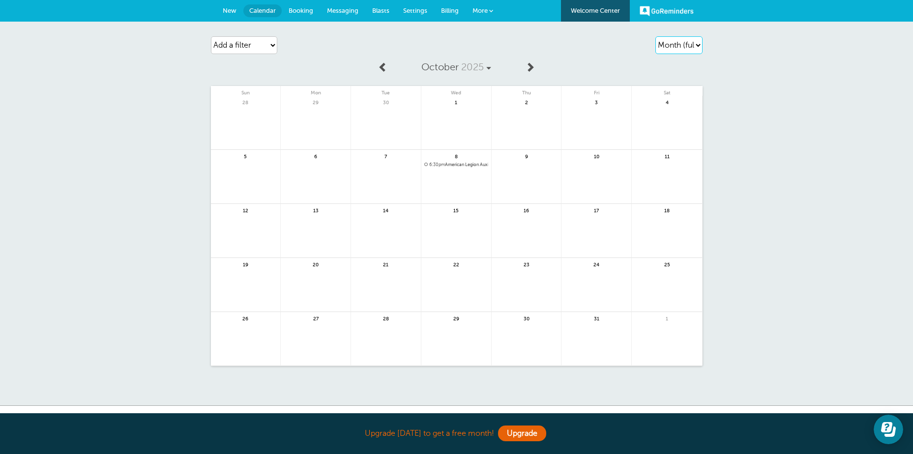
click at [696, 44] on select "Agenda Day Week Month (full view) Month (condensed)" at bounding box center [678, 45] width 47 height 18
select select "week"
click at [655, 36] on select "Agenda Day Week Month (full view) Month (condensed)" at bounding box center [678, 45] width 47 height 18
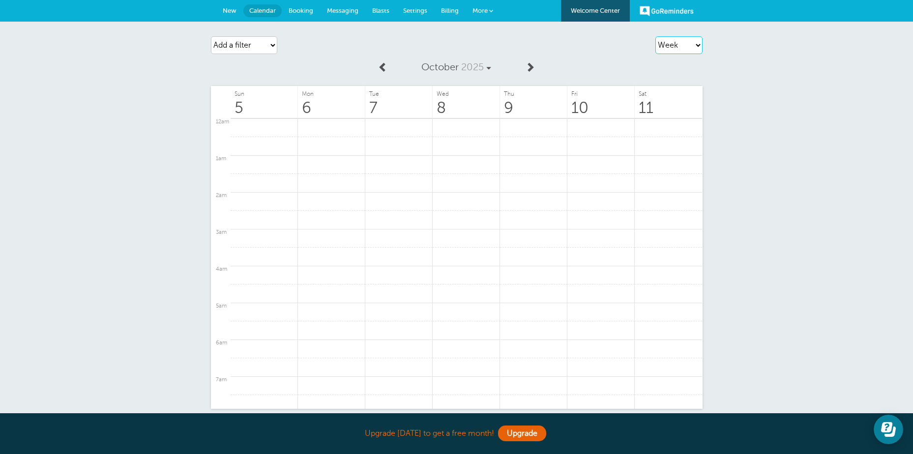
scroll to position [595, 0]
click at [275, 43] on select "Add a filter Customer Search Service Appointment Status Payment Status" at bounding box center [244, 45] width 66 height 18
click at [315, 46] on div "Add a filter Customer Search Service Appointment Status Payment Status Clear fi…" at bounding box center [289, 45] width 157 height 28
click at [383, 68] on span at bounding box center [383, 67] width 10 height 10
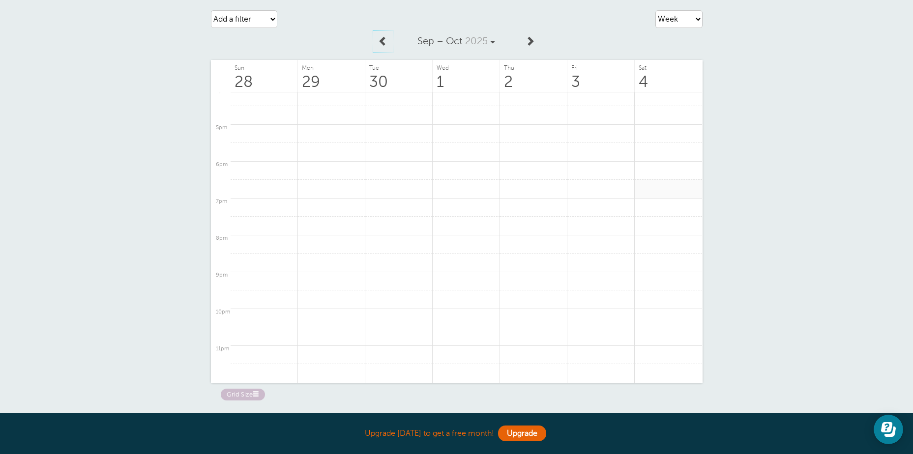
scroll to position [49, 0]
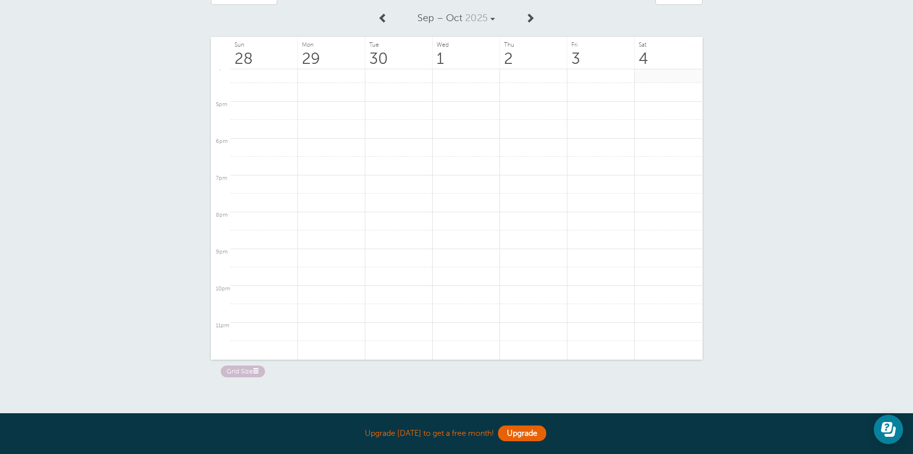
click at [649, 73] on link at bounding box center [667, 73] width 67 height 19
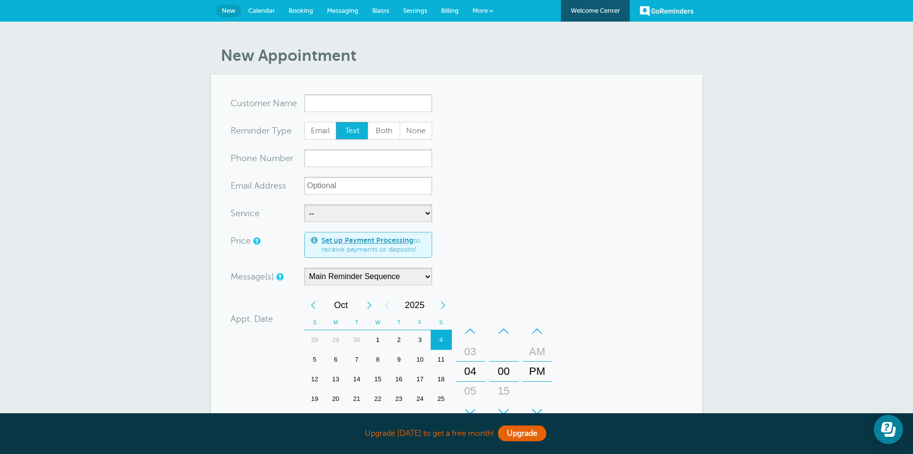
click at [324, 106] on input "x-no-autofill" at bounding box center [368, 103] width 128 height 18
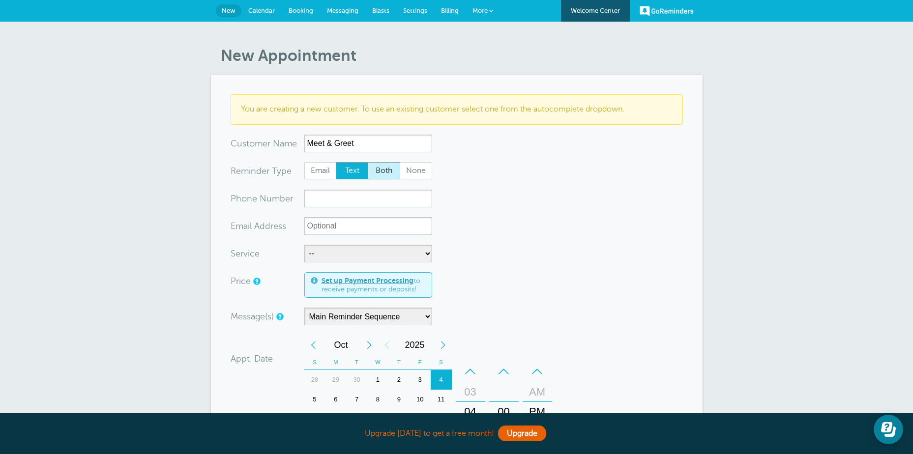
type input "Meet & Greet"
click at [387, 171] on span "Both" at bounding box center [383, 171] width 31 height 17
click at [368, 162] on input "Both" at bounding box center [367, 162] width 0 height 0
radio input "true"
drag, startPoint x: 360, startPoint y: 143, endPoint x: 298, endPoint y: 143, distance: 61.9
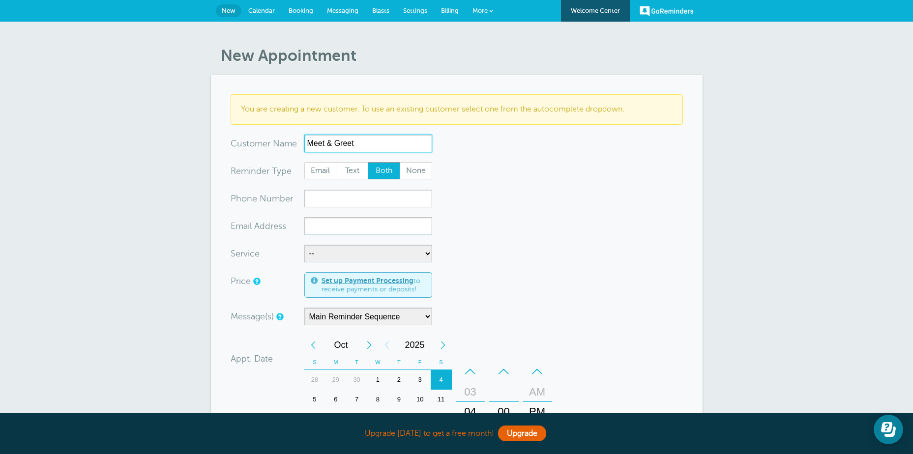
click at [298, 143] on div "x-no-autofill Cus tomer N ame Meet & Greet No search results. Edit Remove" at bounding box center [330, 144] width 201 height 18
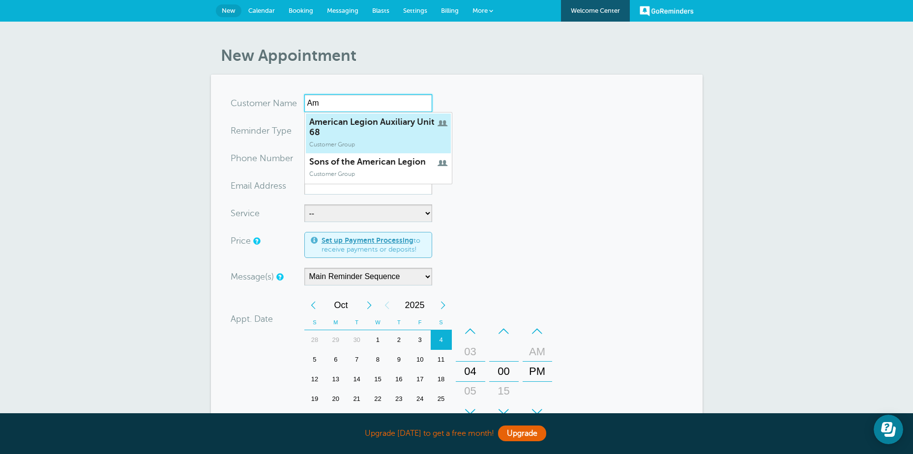
click at [348, 120] on span "American Legion Auxiliary Unit 68" at bounding box center [378, 127] width 138 height 21
type input "American Legion Auxiliary Unit 68"
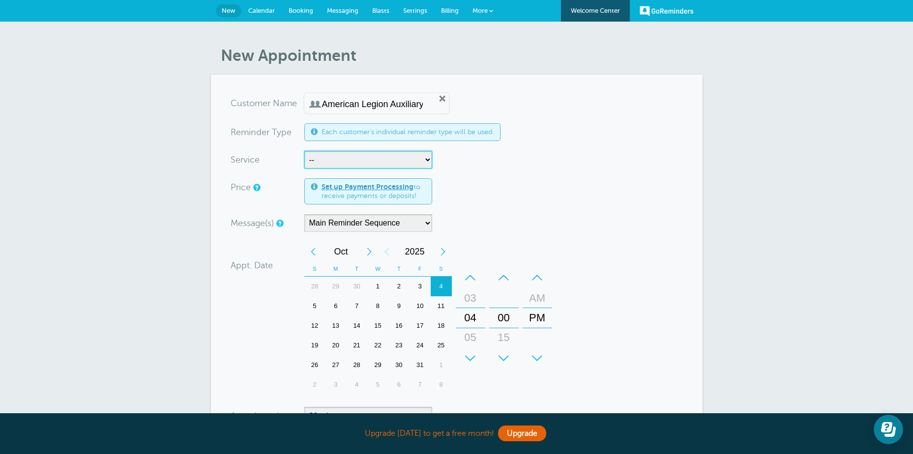
click at [430, 157] on select "-- Friday Night Dinner Monthly Auxiliary Meeting" at bounding box center [368, 160] width 128 height 18
click at [470, 161] on form "You are creating a new customer. To use an existing customer select one from th…" at bounding box center [456, 323] width 452 height 459
drag, startPoint x: 293, startPoint y: 11, endPoint x: 510, endPoint y: 33, distance: 217.8
click at [293, 11] on span "Booking" at bounding box center [300, 10] width 25 height 7
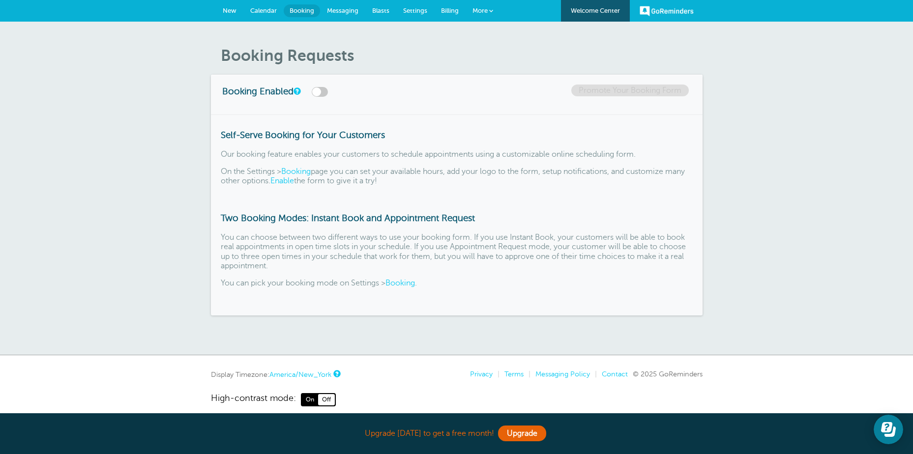
click at [344, 12] on span "Messaging" at bounding box center [342, 10] width 31 height 7
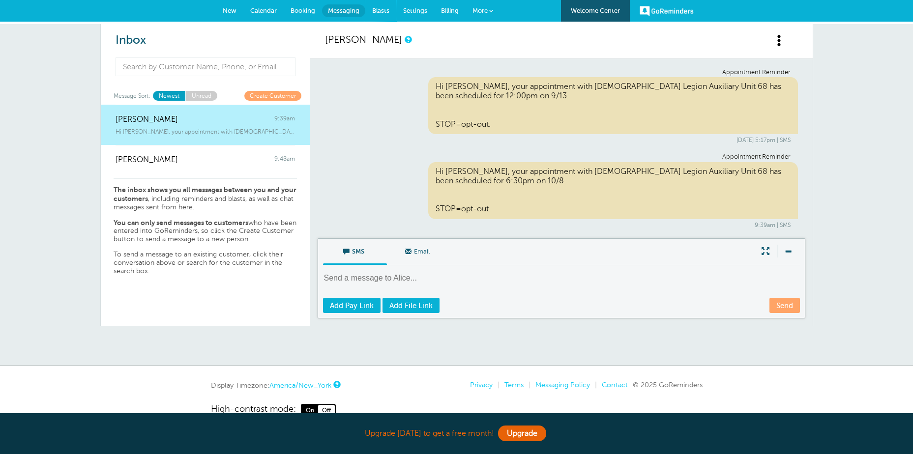
drag, startPoint x: 377, startPoint y: 9, endPoint x: 401, endPoint y: 23, distance: 28.4
click at [377, 9] on span "Blasts" at bounding box center [380, 10] width 17 height 7
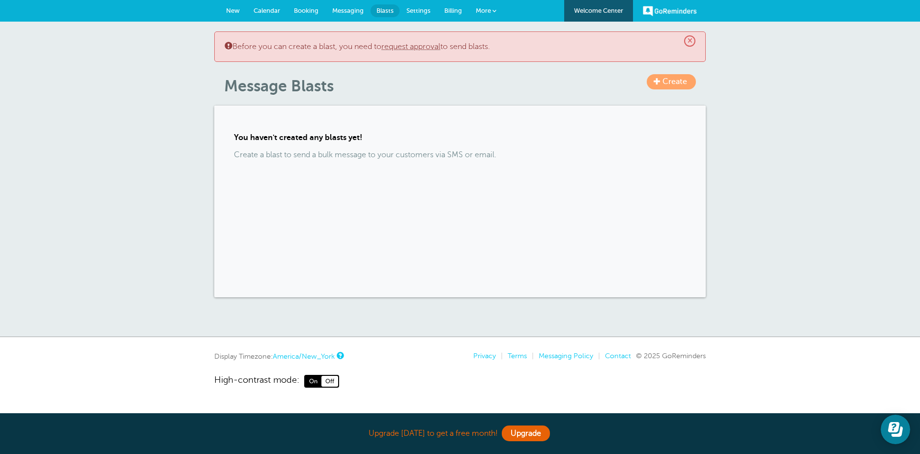
click at [415, 47] on link "request approval" at bounding box center [410, 46] width 59 height 9
click at [334, 11] on span "Messaging" at bounding box center [347, 10] width 31 height 7
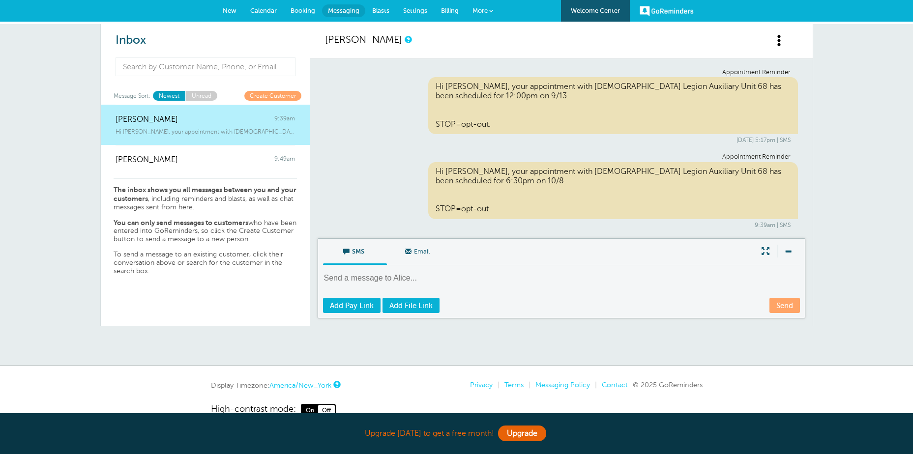
click at [412, 9] on span "Settings" at bounding box center [415, 10] width 24 height 7
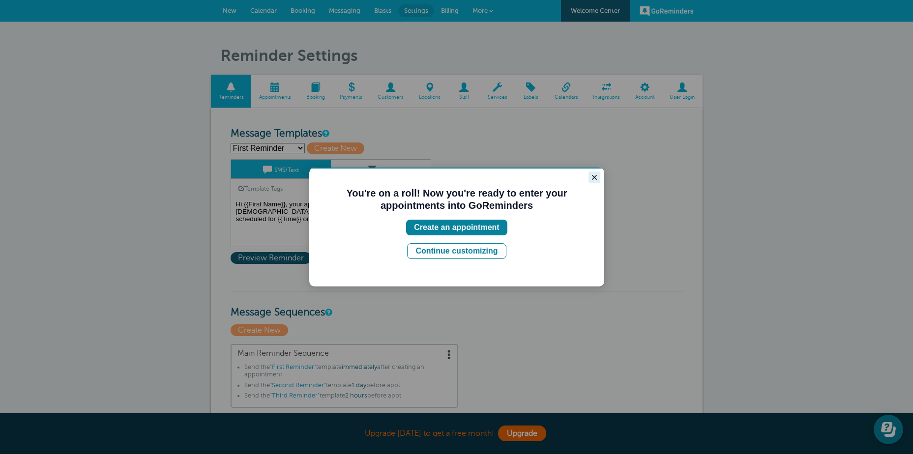
click at [592, 176] on icon "Close guide" at bounding box center [594, 177] width 5 height 5
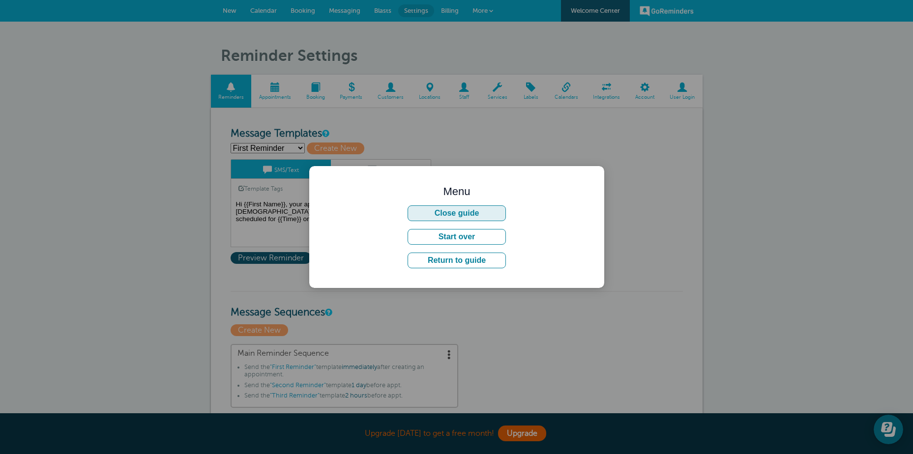
click at [476, 209] on button "Close guide" at bounding box center [456, 213] width 98 height 16
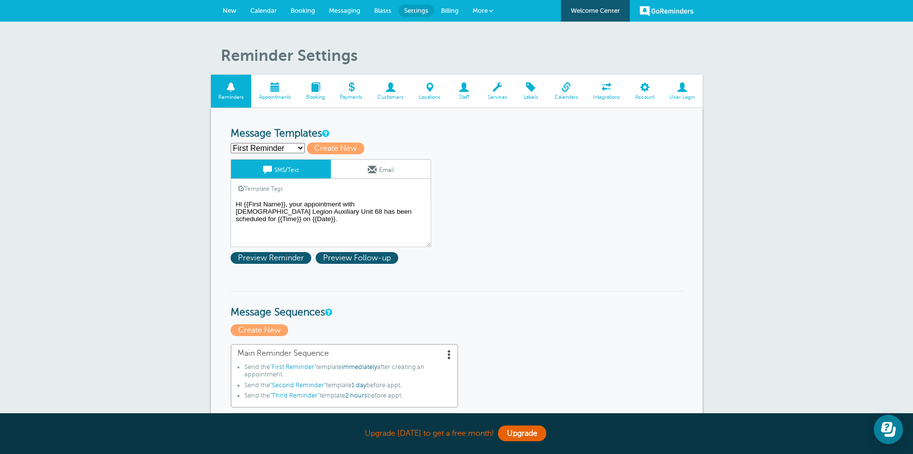
click at [302, 145] on select "First Reminder Second Reminder Third Reminder Create new..." at bounding box center [267, 148] width 74 height 10
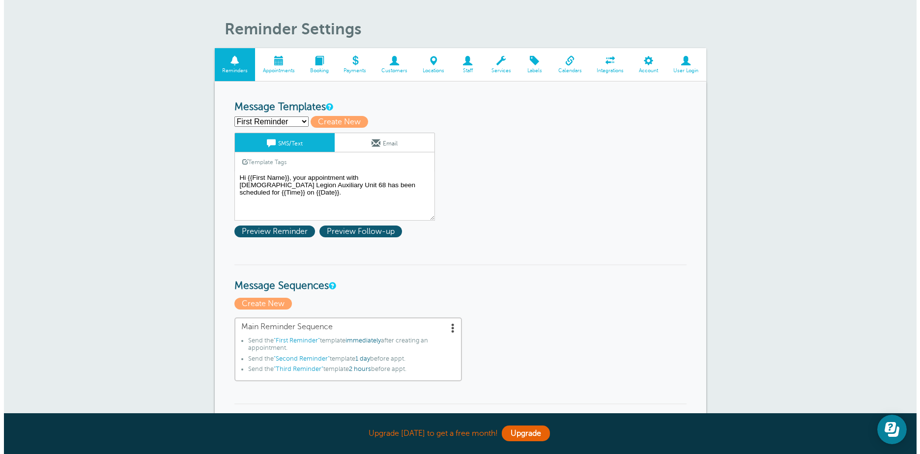
scroll to position [49, 0]
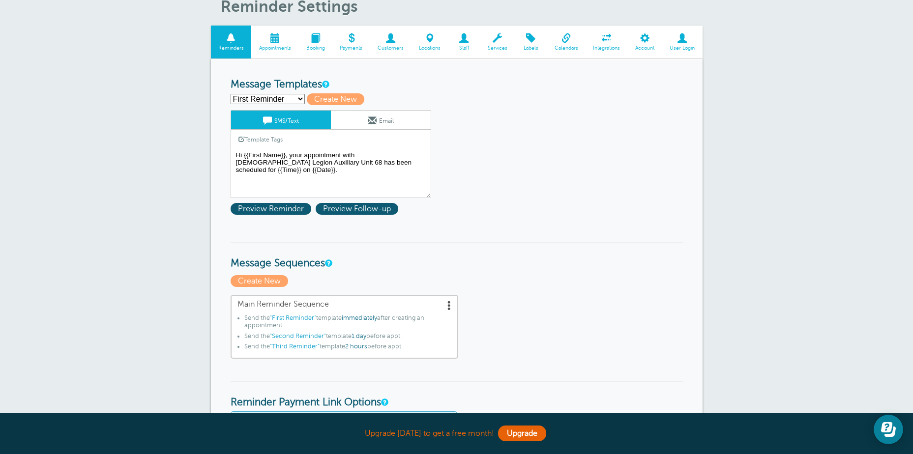
click at [446, 303] on span at bounding box center [449, 305] width 10 height 10
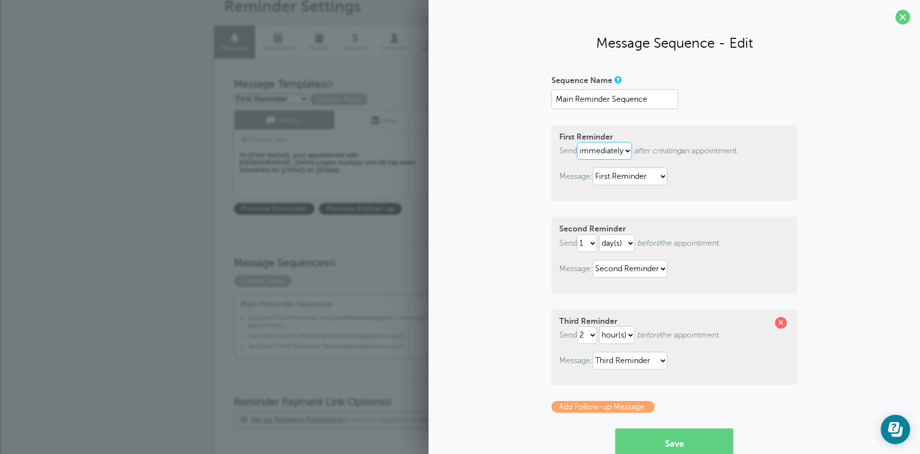
click at [627, 147] on select "immediately 1 2 3 4 5 6 7 8 9 10 11 12 13 14 15 16 17 18 19 20 21 22 23 24 25 2…" at bounding box center [604, 151] width 55 height 18
click at [660, 129] on div "First Reminder Send immediately 1 2 3 4 5 6 7 8 9 10 11 12 13 14 15 16 17 18 19…" at bounding box center [674, 163] width 246 height 76
click at [628, 150] on select "immediately 1 2 3 4 5 6 7 8 9 10 11 12 13 14 15 16 17 18 19 20 21 22 23 24 25 2…" at bounding box center [604, 151] width 55 height 18
click at [577, 142] on select "immediately 1 2 3 4 5 6 7 8 9 10 11 12 13 14 15 16 17 18 19 20 21 22 23 24 25 2…" at bounding box center [604, 151] width 55 height 18
click at [777, 323] on span at bounding box center [781, 323] width 12 height 12
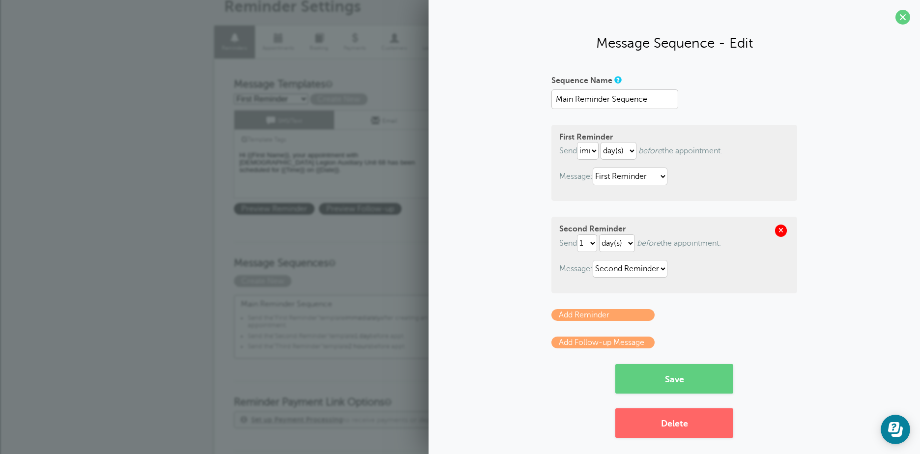
click at [778, 230] on span at bounding box center [781, 231] width 12 height 12
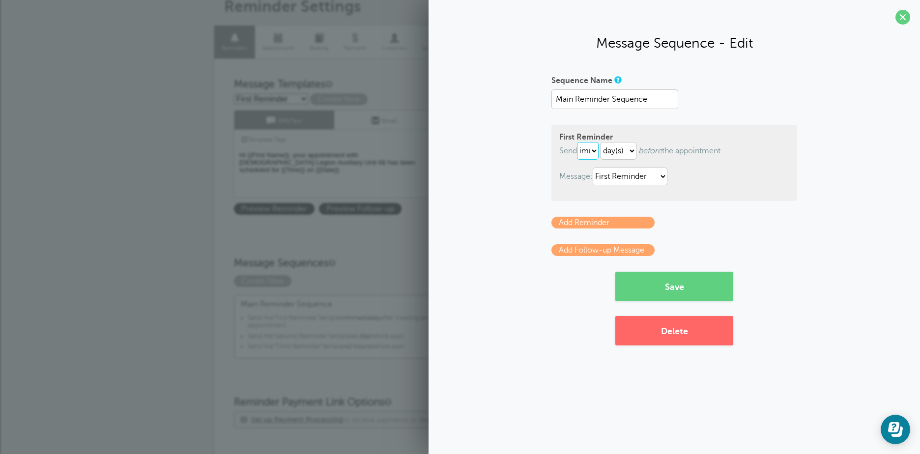
click at [598, 149] on select "immediately 1 2 3 4 5 6 7 8 9 10 11 12 13 14 15 16 17 18 19 20 21 22 23 24 25 2…" at bounding box center [588, 151] width 22 height 18
click at [579, 142] on select "immediately 1 2 3 4 5 6 7 8 9 10 11 12 13 14 15 16 17 18 19 20 21 22 23 24 25 2…" at bounding box center [588, 151] width 22 height 18
click at [599, 148] on select "immediately 1 2 3 4 5 6 7 8 9 10 11 12 13 14 15 16 17 18 19 20 21 22 23 24 25 2…" at bounding box center [588, 151] width 22 height 18
click at [632, 148] on select "hour(s) day(s)" at bounding box center [619, 151] width 36 height 18
click at [598, 150] on select "immediately 1 2 3 4 5 6 7 8 9 10 11 12 13 14 15 16 17 18 19 20 21 22 23 24 25 2…" at bounding box center [588, 151] width 22 height 18
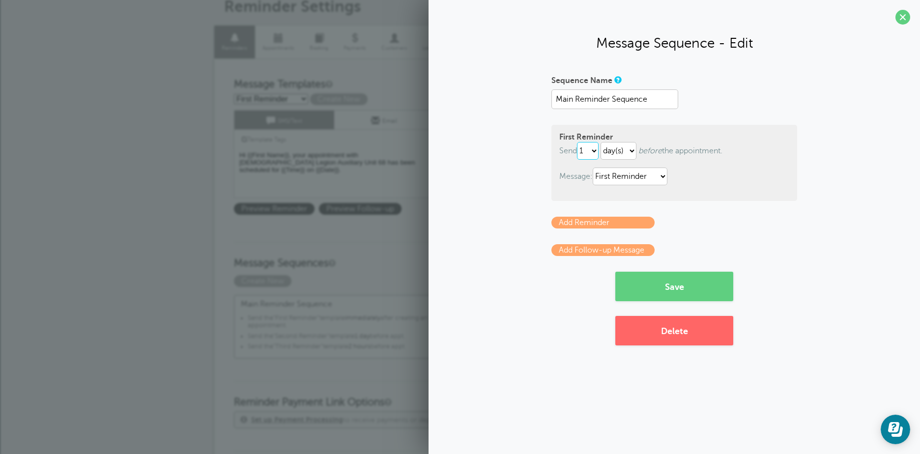
select select "7"
click at [579, 142] on select "immediately 1 2 3 4 5 6 7 8 9 10 11 12 13 14 15 16 17 18 19 20 21 22 23 24 25 2…" at bounding box center [588, 151] width 22 height 18
drag, startPoint x: 650, startPoint y: 101, endPoint x: 518, endPoint y: 106, distance: 132.3
click at [518, 106] on div "Sequence Name Main Reminder Sequence First Reminder Send immediately 1 2 3 4 5 …" at bounding box center [674, 208] width 472 height 273
type input "Monthly Meetings"
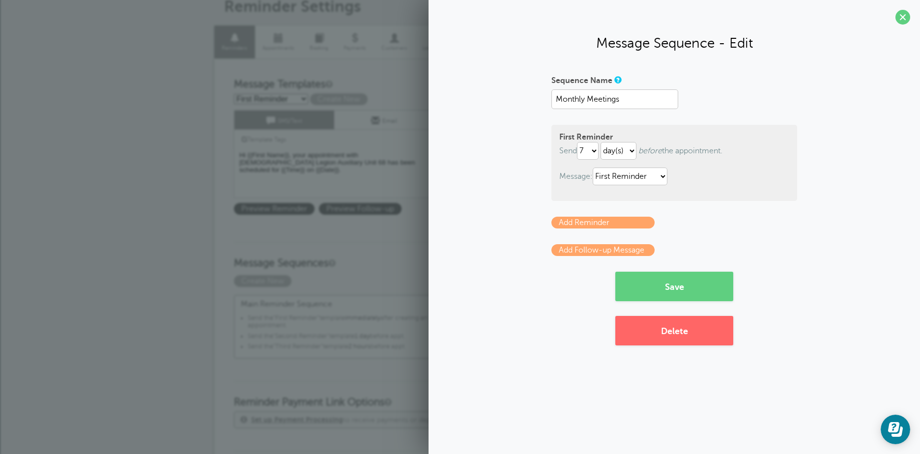
click at [624, 223] on link "Add Reminder" at bounding box center [602, 223] width 103 height 12
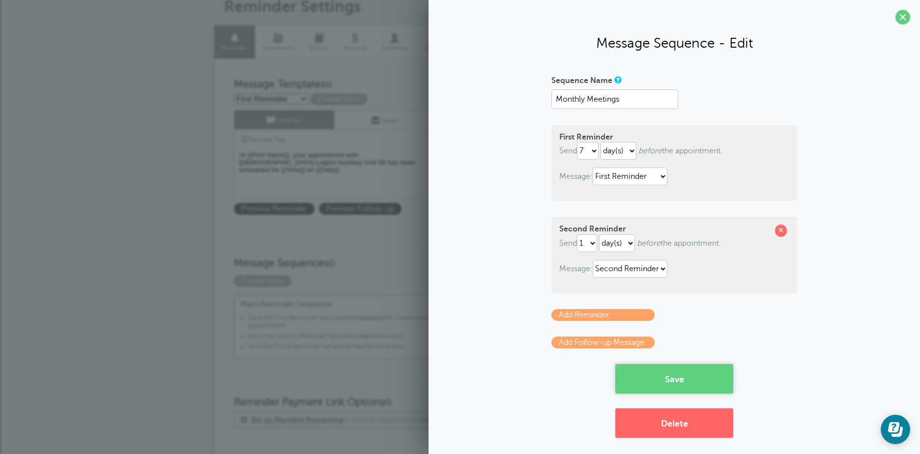
click at [676, 382] on button "Save" at bounding box center [674, 378] width 118 height 29
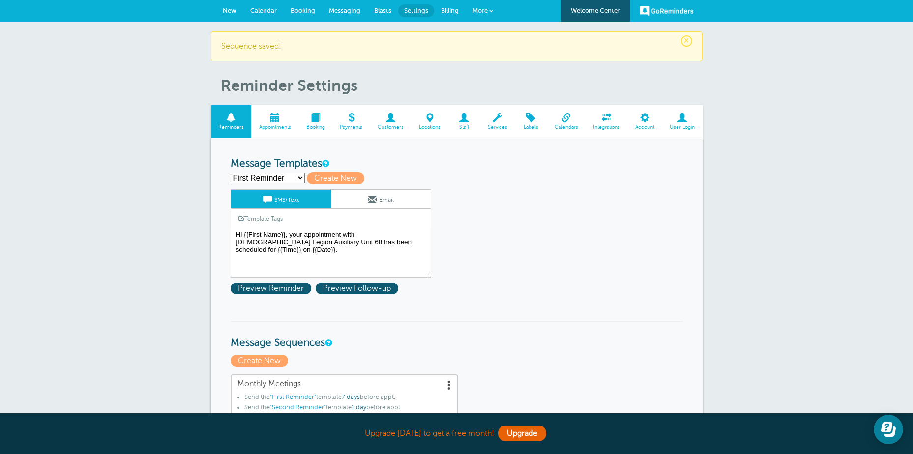
click at [300, 178] on select "First Reminder Second Reminder Third Reminder Create new..." at bounding box center [267, 178] width 74 height 10
click at [386, 167] on h3 "Message Templates" at bounding box center [456, 164] width 452 height 12
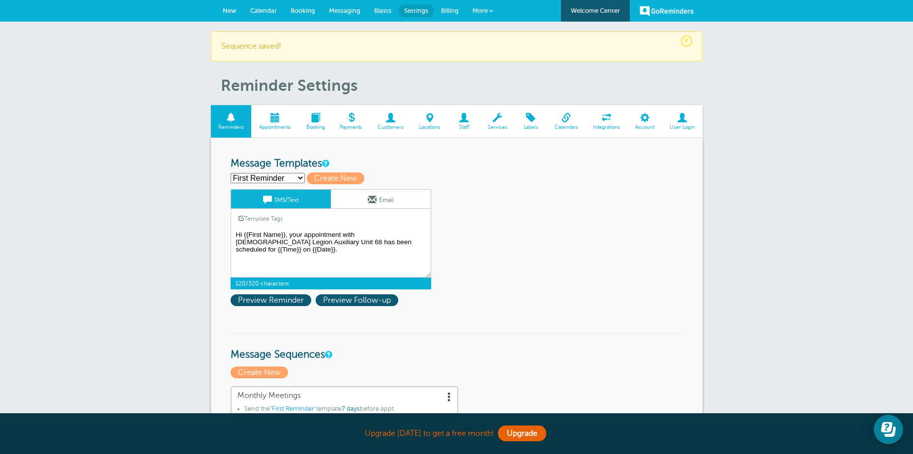
drag, startPoint x: 289, startPoint y: 233, endPoint x: 316, endPoint y: 233, distance: 27.0
click at [316, 233] on textarea "Hi {{First Name}}, your appointment with [DEMOGRAPHIC_DATA] Legion Auxiliary Un…" at bounding box center [330, 253] width 201 height 49
click at [351, 176] on span "Create New" at bounding box center [335, 178] width 57 height 12
select select
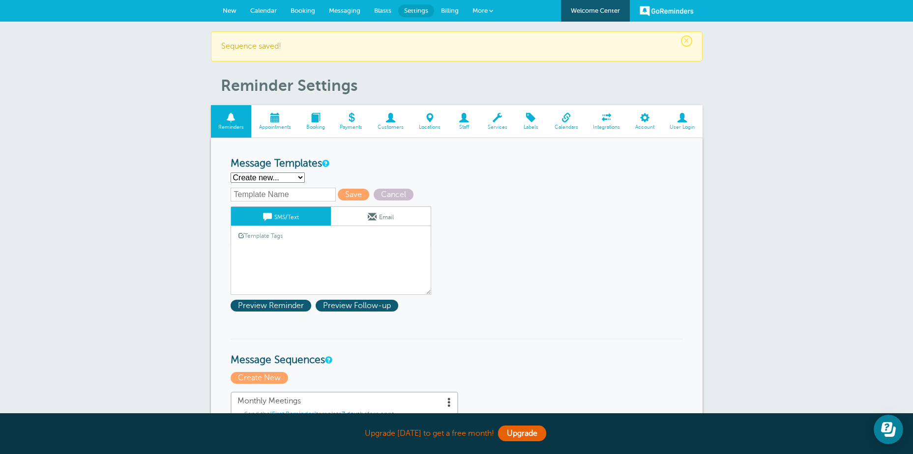
click at [299, 177] on select "First Reminder Second Reminder Third Reminder Create new..." at bounding box center [267, 177] width 74 height 10
click at [343, 170] on h3 "Message Templates" at bounding box center [456, 164] width 452 height 12
click at [247, 194] on input "text" at bounding box center [282, 195] width 105 height 14
type input "Monthly Meetings"
click at [347, 193] on span "Save" at bounding box center [353, 195] width 31 height 12
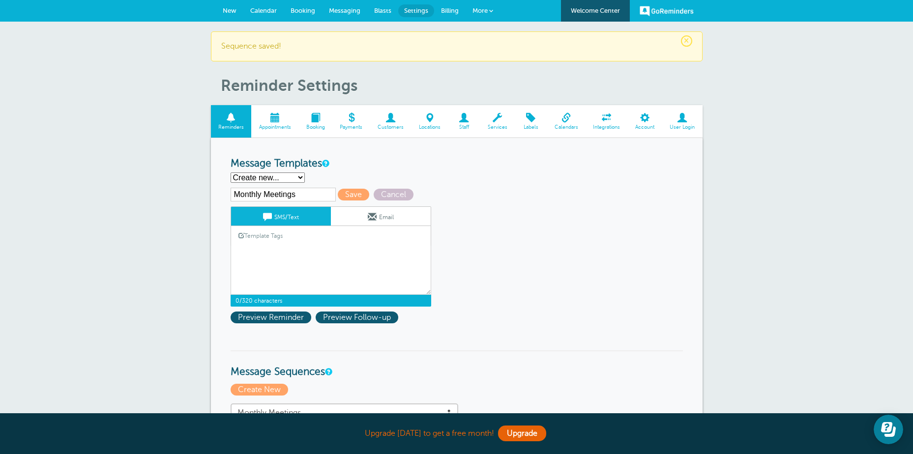
click at [265, 249] on textarea "Hi {{First Name}}, your appointment with [DEMOGRAPHIC_DATA] Legion Auxiliary Un…" at bounding box center [330, 270] width 201 height 49
click at [253, 235] on link "Template Tags" at bounding box center [260, 235] width 59 height 19
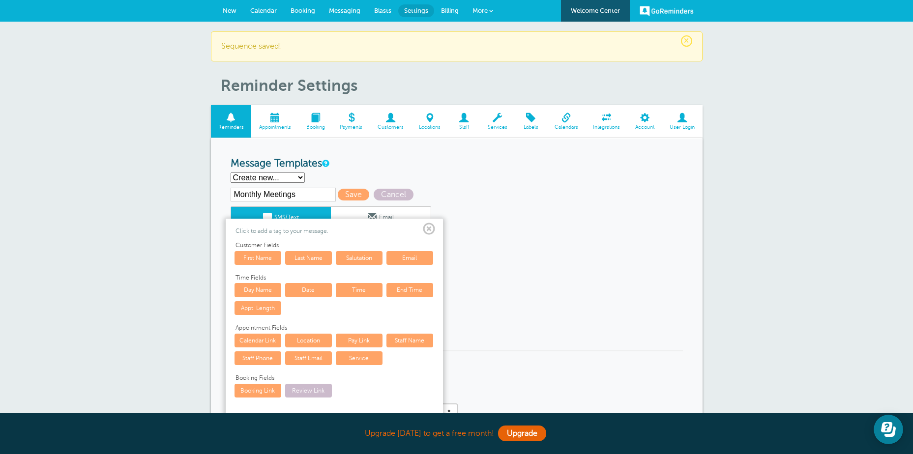
click at [433, 225] on span at bounding box center [429, 229] width 12 height 12
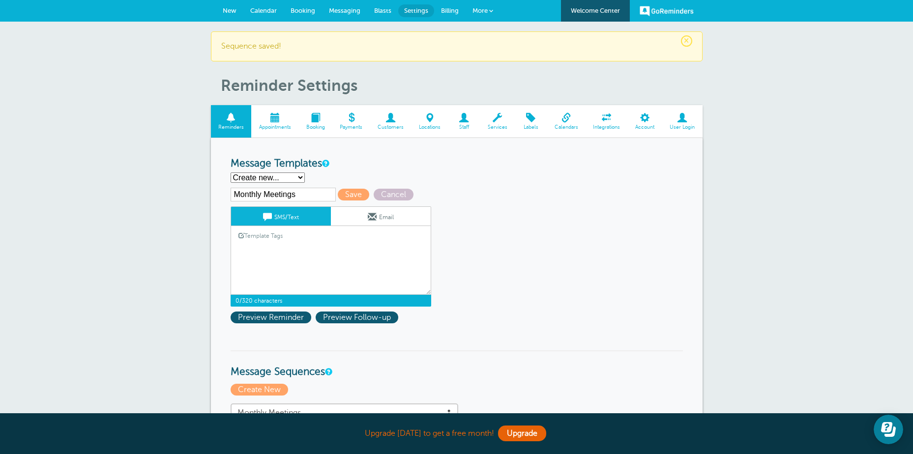
click at [247, 255] on textarea "Hi {{First Name}}, your appointment with [DEMOGRAPHIC_DATA] Legion Auxiliary Un…" at bounding box center [330, 270] width 201 height 49
click at [260, 235] on link "Template Tags" at bounding box center [260, 235] width 59 height 19
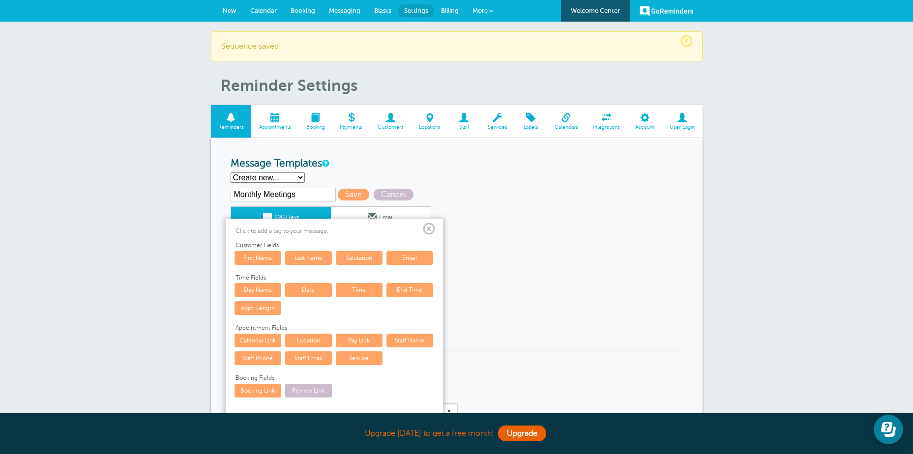
click at [253, 258] on link "First Name" at bounding box center [257, 258] width 47 height 14
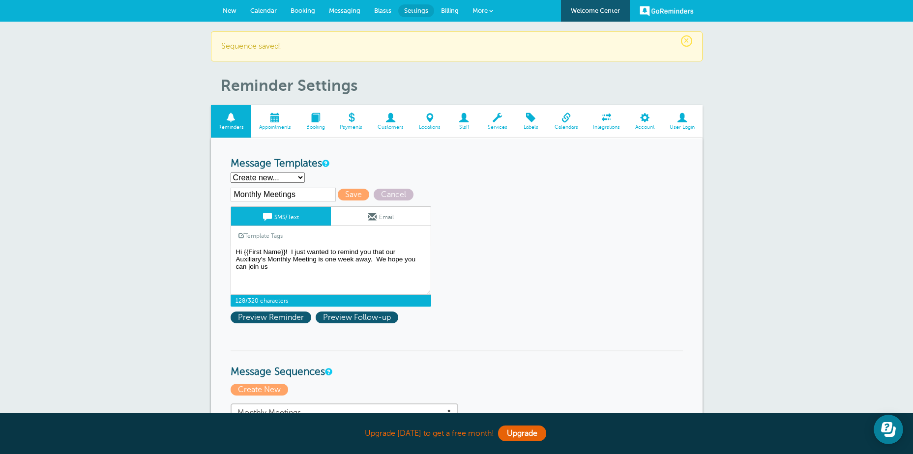
click at [259, 232] on link "Template Tags" at bounding box center [260, 235] width 59 height 19
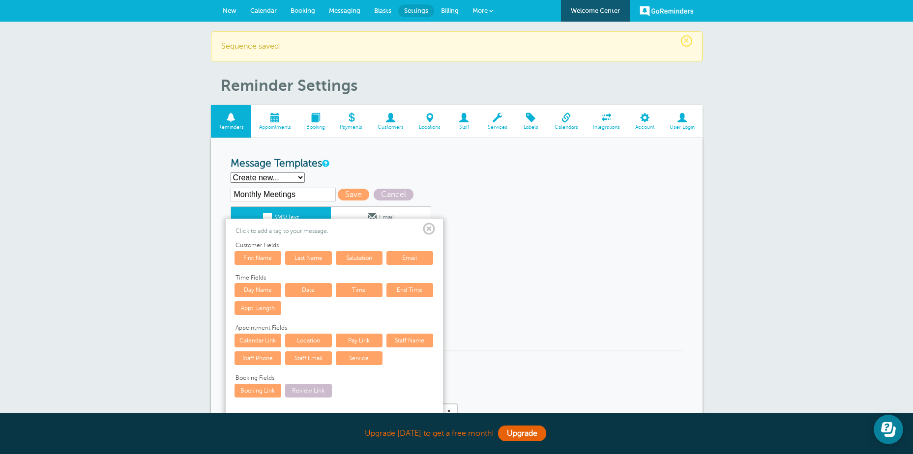
click at [253, 293] on link "Day Name" at bounding box center [257, 290] width 47 height 14
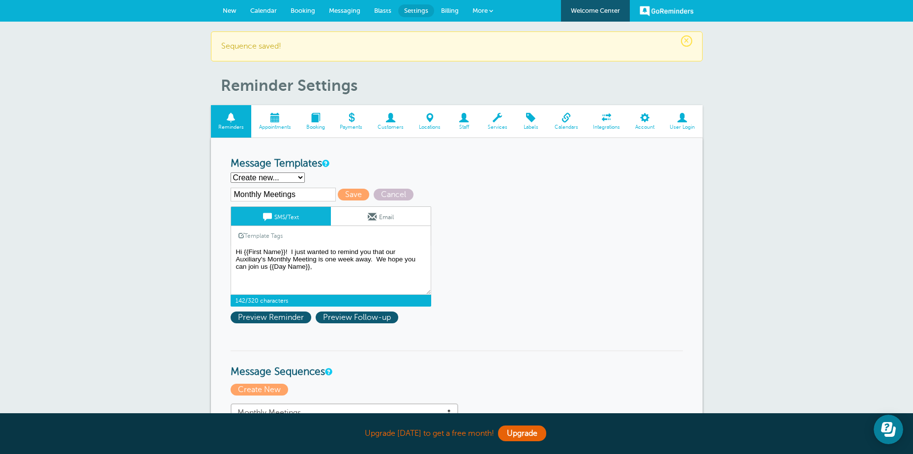
click at [264, 233] on link "Template Tags" at bounding box center [260, 235] width 59 height 19
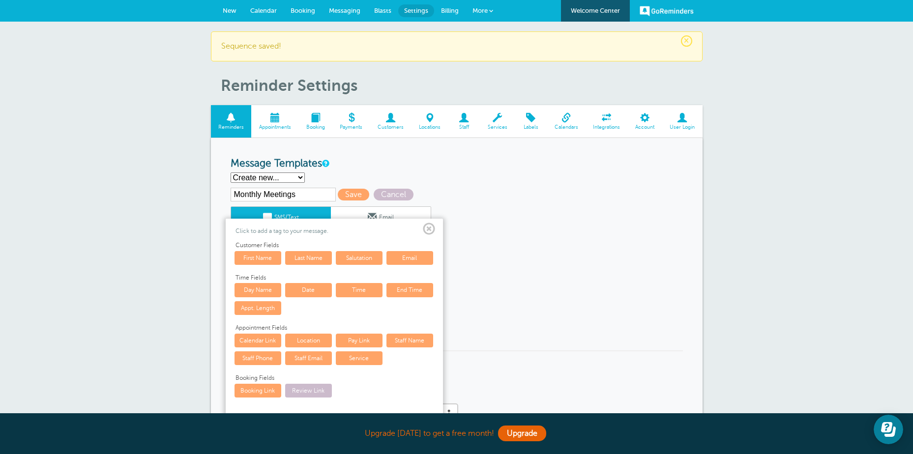
click at [309, 291] on link "Date" at bounding box center [308, 290] width 47 height 14
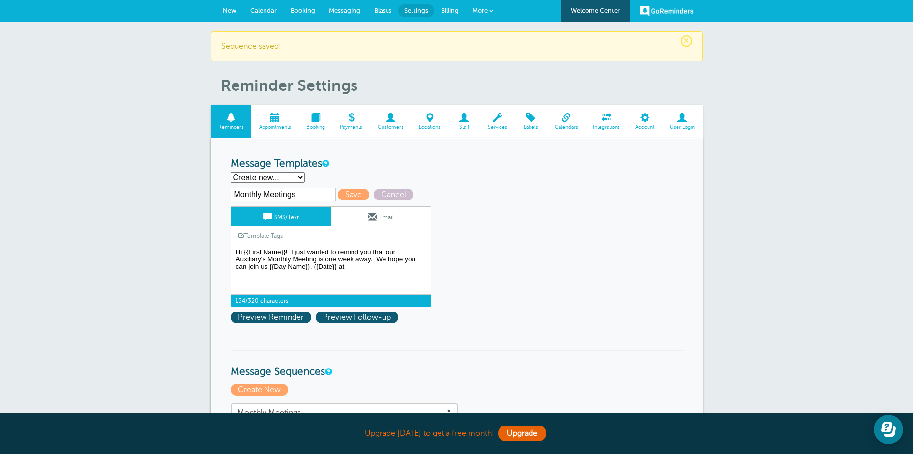
click at [261, 233] on link "Template Tags" at bounding box center [260, 235] width 59 height 19
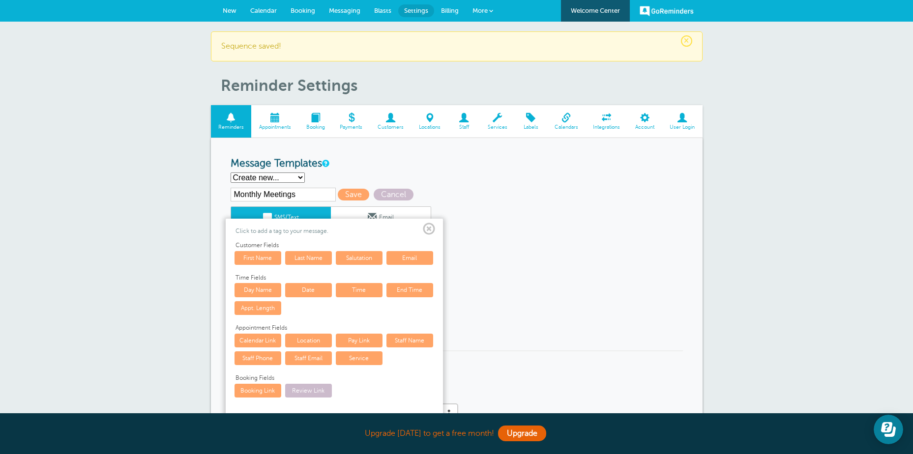
click at [362, 288] on link "Time" at bounding box center [359, 290] width 47 height 14
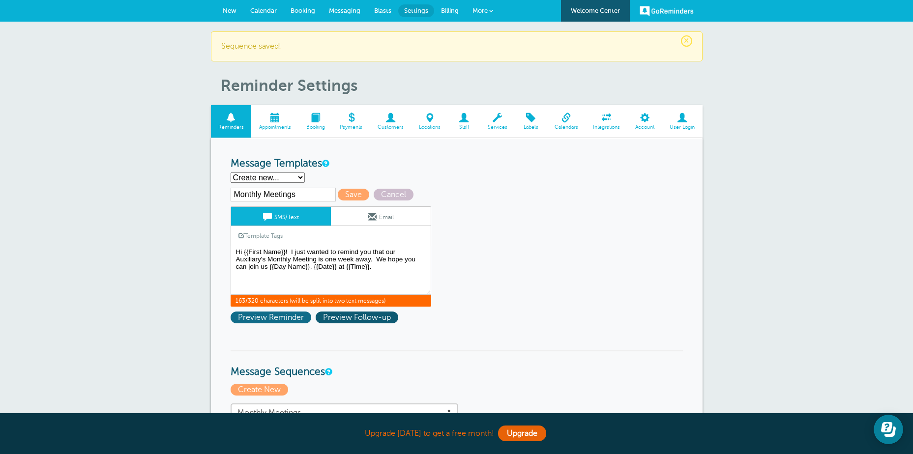
click at [283, 319] on span "Preview Reminder" at bounding box center [270, 318] width 81 height 12
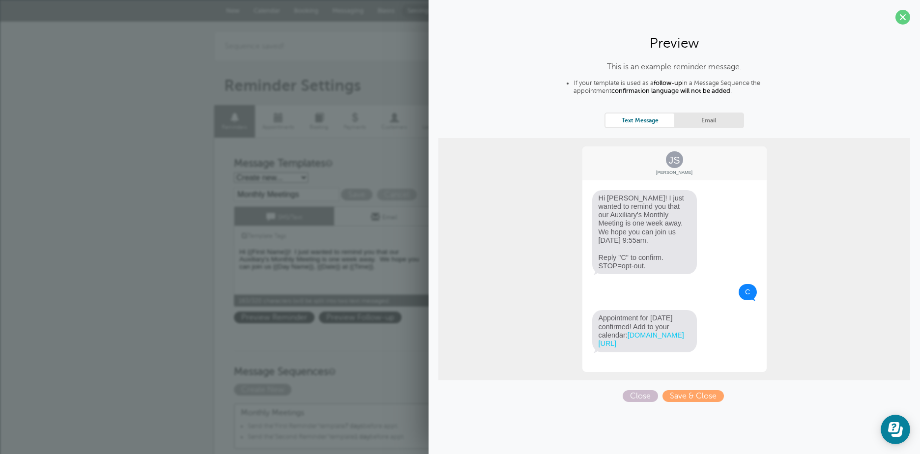
click at [716, 115] on link "Email" at bounding box center [708, 120] width 69 height 13
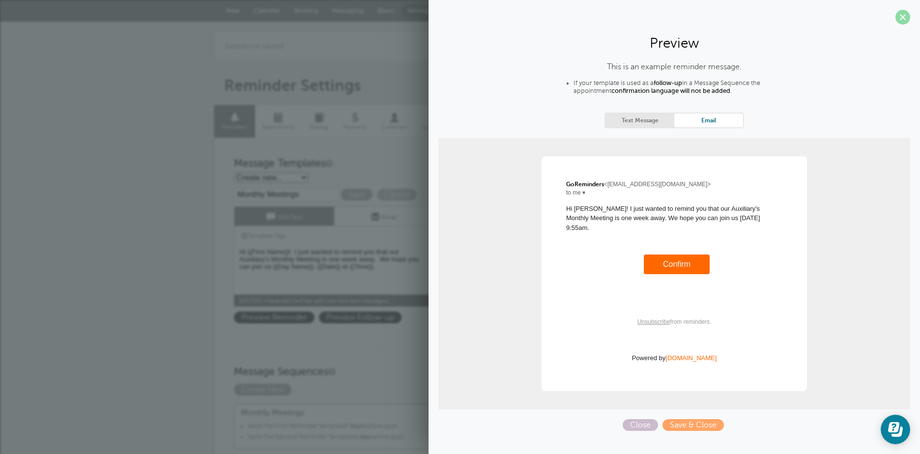
click at [905, 16] on span at bounding box center [902, 17] width 15 height 15
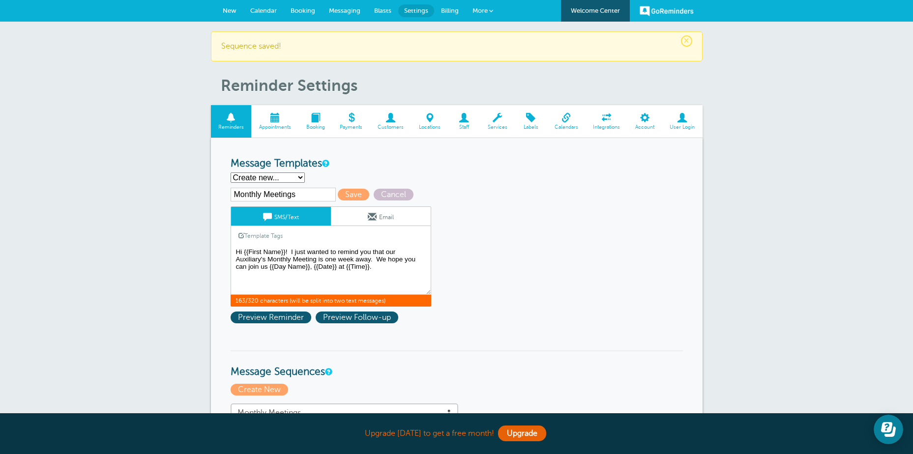
click at [369, 266] on textarea "Hi {{First Name}}, your appointment with [DEMOGRAPHIC_DATA] Legion Auxiliary Un…" at bounding box center [330, 270] width 201 height 49
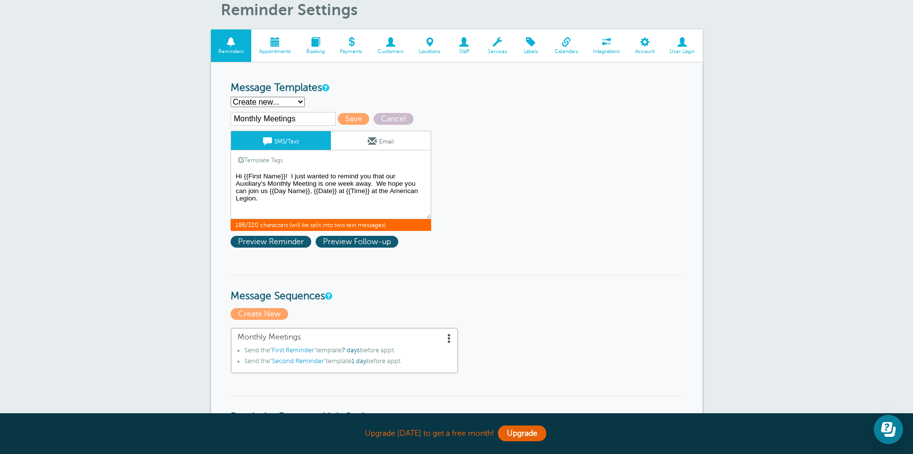
scroll to position [98, 0]
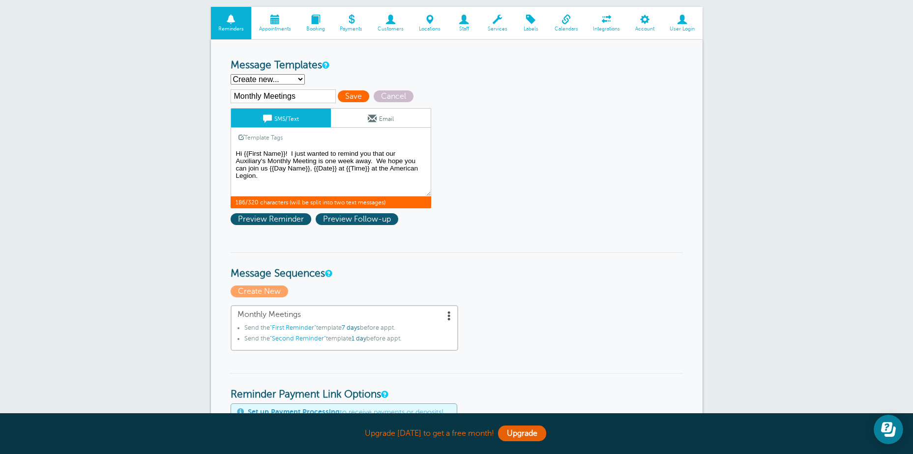
type textarea "Hi {{First Name}}! I just wanted to remind you that our Auxiliary's Monthly Mee…"
click at [352, 91] on span "Save" at bounding box center [353, 96] width 31 height 12
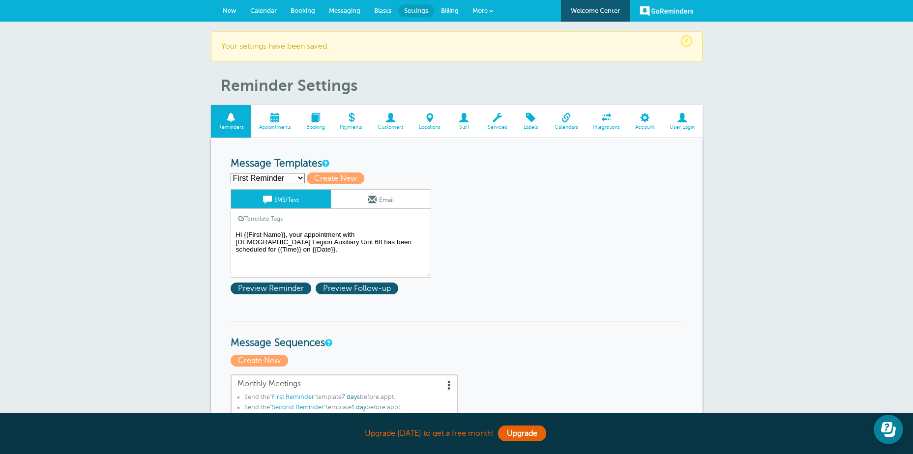
click at [646, 121] on span at bounding box center [645, 117] width 34 height 9
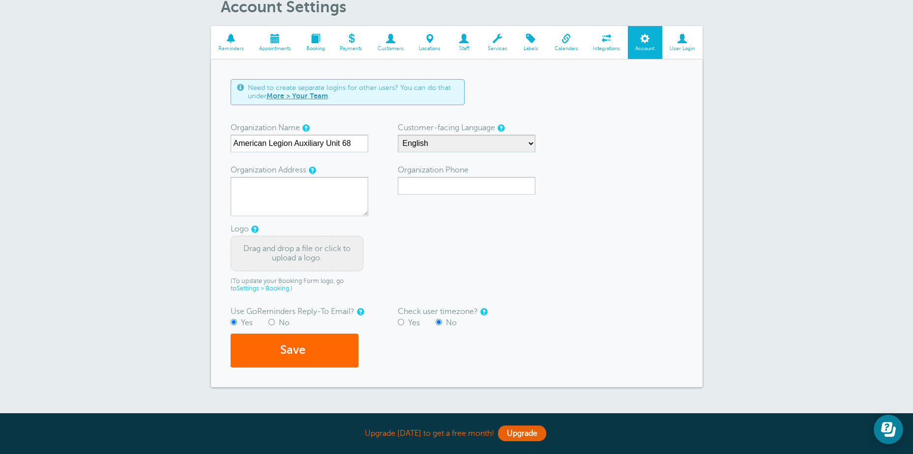
scroll to position [49, 0]
click at [401, 324] on input "Yes" at bounding box center [401, 321] width 6 height 6
radio input "true"
click at [438, 320] on input "No" at bounding box center [438, 321] width 6 height 6
radio input "true"
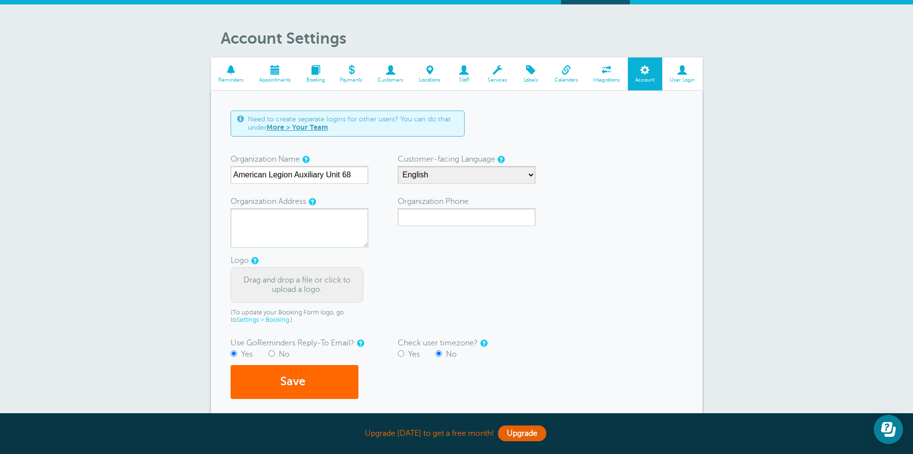
scroll to position [0, 0]
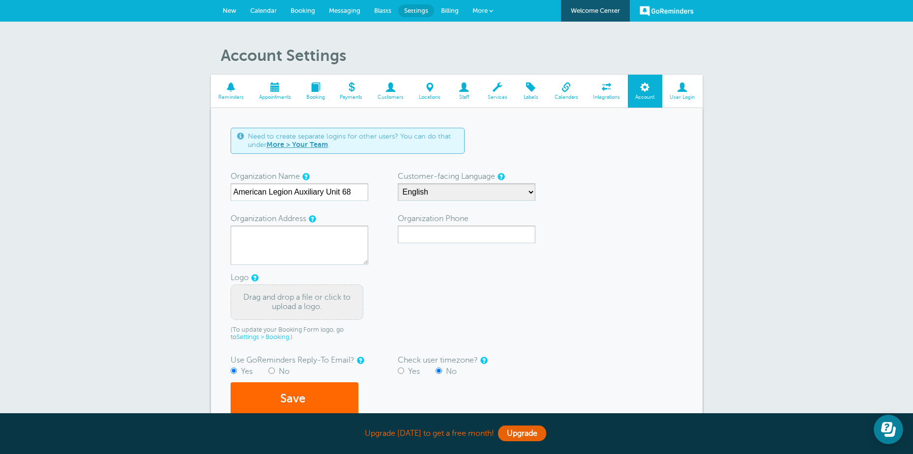
click at [232, 89] on span at bounding box center [231, 87] width 41 height 9
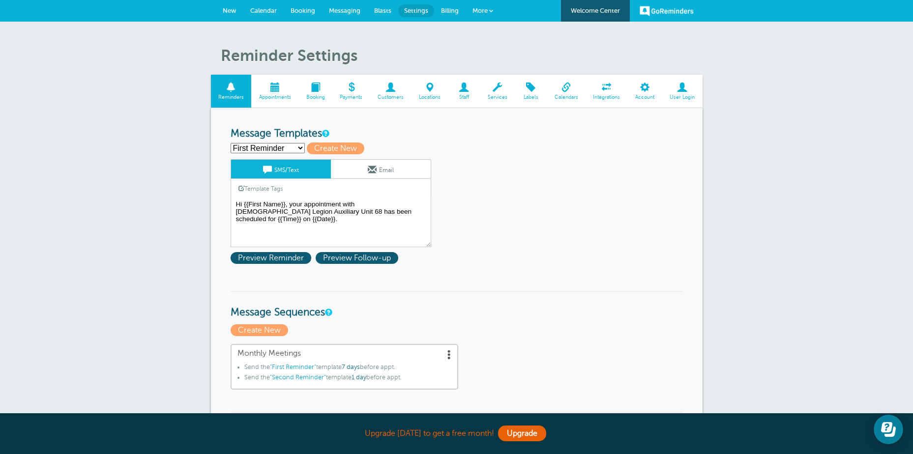
click at [342, 10] on span "Messaging" at bounding box center [344, 10] width 31 height 7
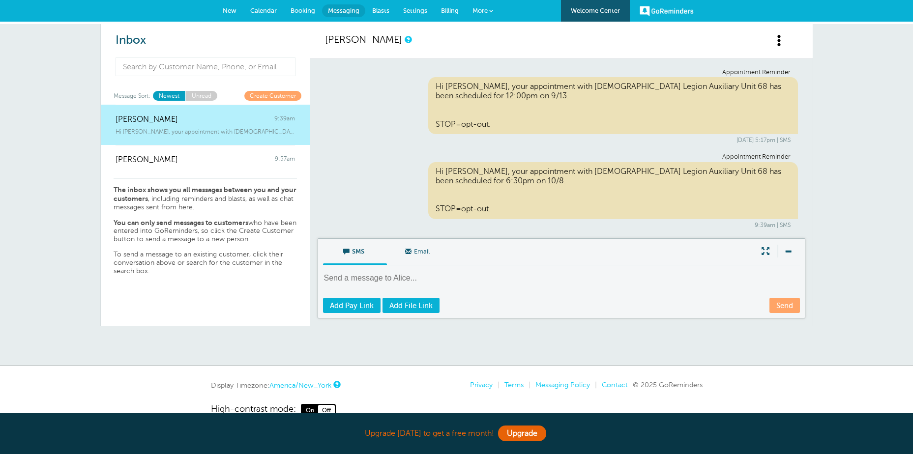
drag, startPoint x: 261, startPoint y: 7, endPoint x: 264, endPoint y: 13, distance: 6.8
click at [261, 7] on span "Calendar" at bounding box center [263, 10] width 27 height 7
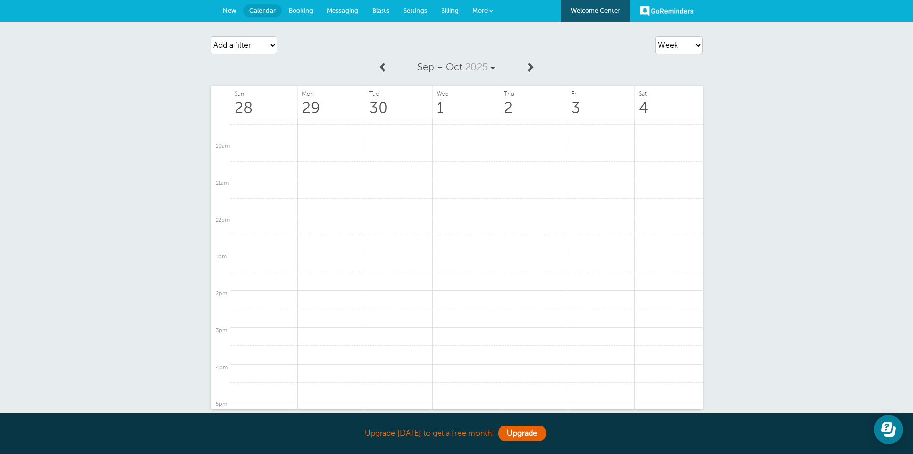
click at [416, 10] on span "Settings" at bounding box center [415, 10] width 24 height 7
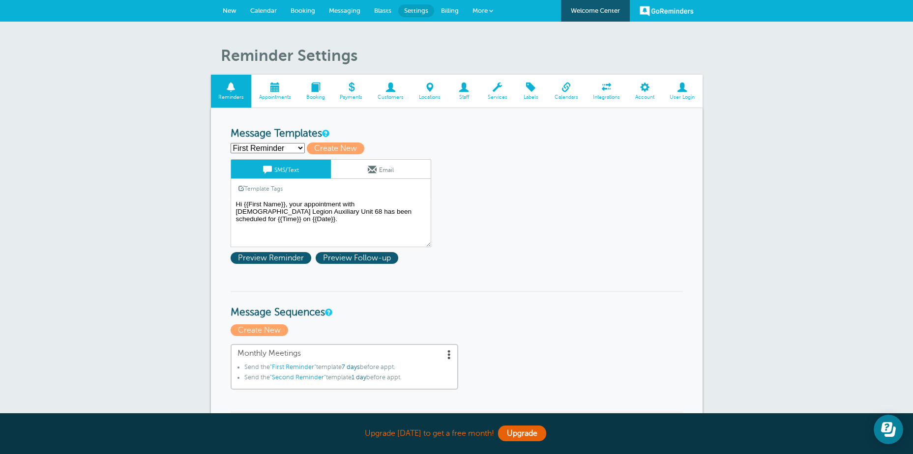
click at [299, 148] on select "First Reminder Monthly Meetings Second Reminder Third Reminder Create new..." at bounding box center [267, 148] width 74 height 10
select select "161517"
click at [230, 143] on select "First Reminder Monthly Meetings Second Reminder Third Reminder Create new..." at bounding box center [267, 148] width 74 height 10
type input "Monthly Meetings"
type textarea "Hi {{First Name}}! I just wanted to remind you that our Auxiliary's Monthly Mee…"
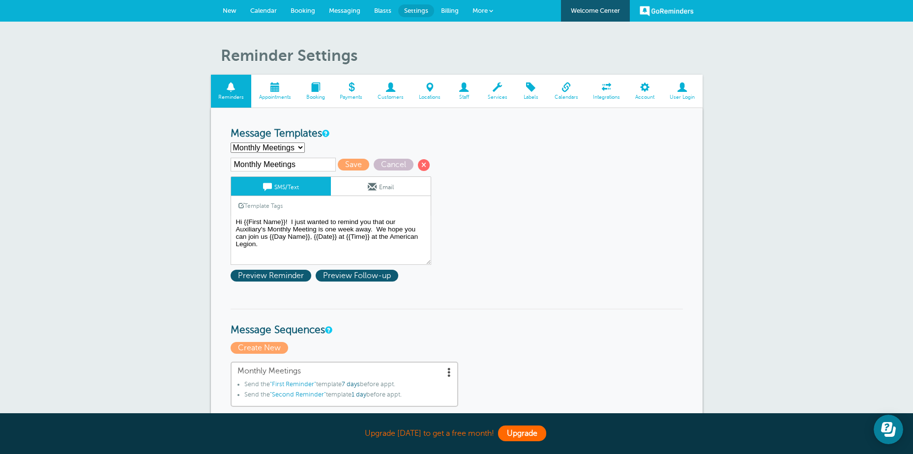
click at [528, 432] on link "Upgrade" at bounding box center [522, 434] width 48 height 16
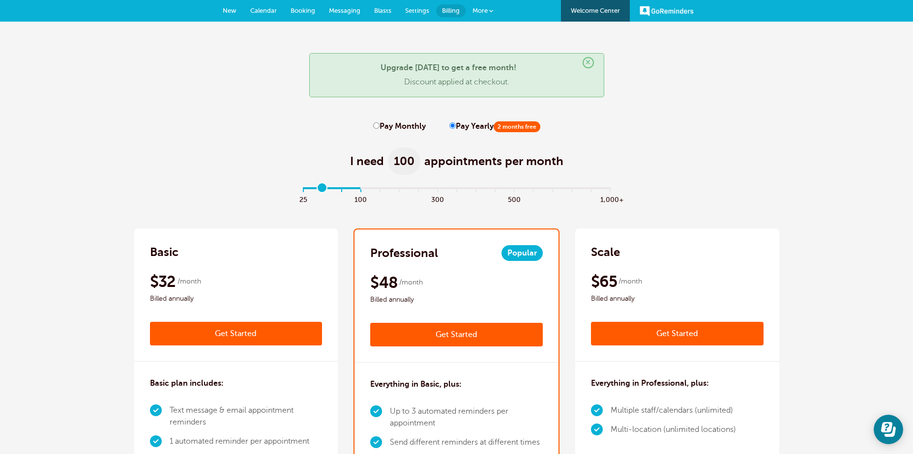
type input "0"
drag, startPoint x: 303, startPoint y: 190, endPoint x: 292, endPoint y: 185, distance: 11.7
click at [297, 189] on input "range" at bounding box center [456, 190] width 318 height 2
